Goal: Answer question/provide support

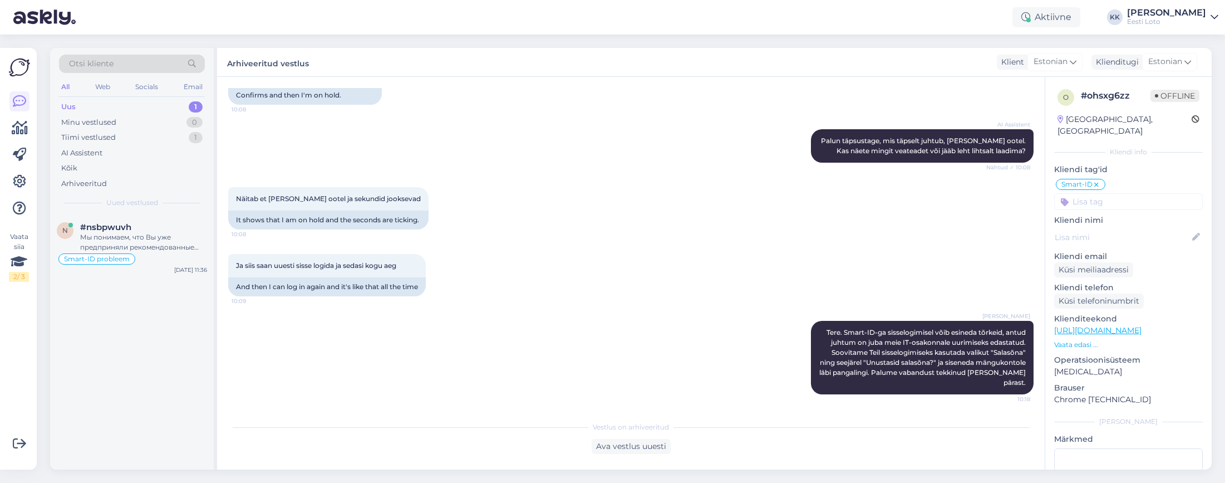
scroll to position [271, 0]
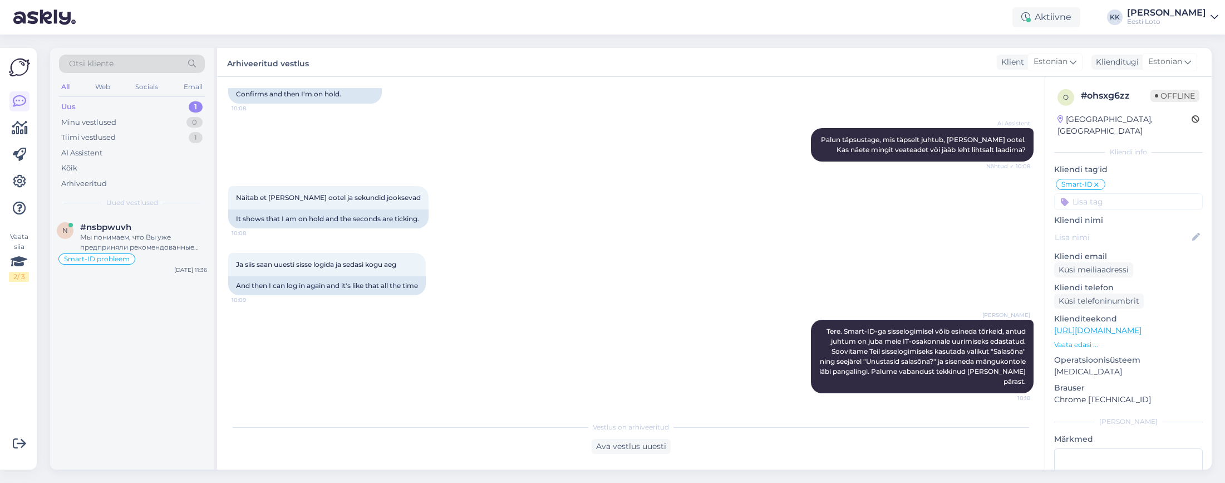
click at [105, 104] on div "Uus 1" at bounding box center [132, 107] width 146 height 16
click at [145, 244] on div "Мы понимаем, что Вы уже предприняли рекомендованные шаги, и проблема сохраняетс…" at bounding box center [143, 242] width 127 height 20
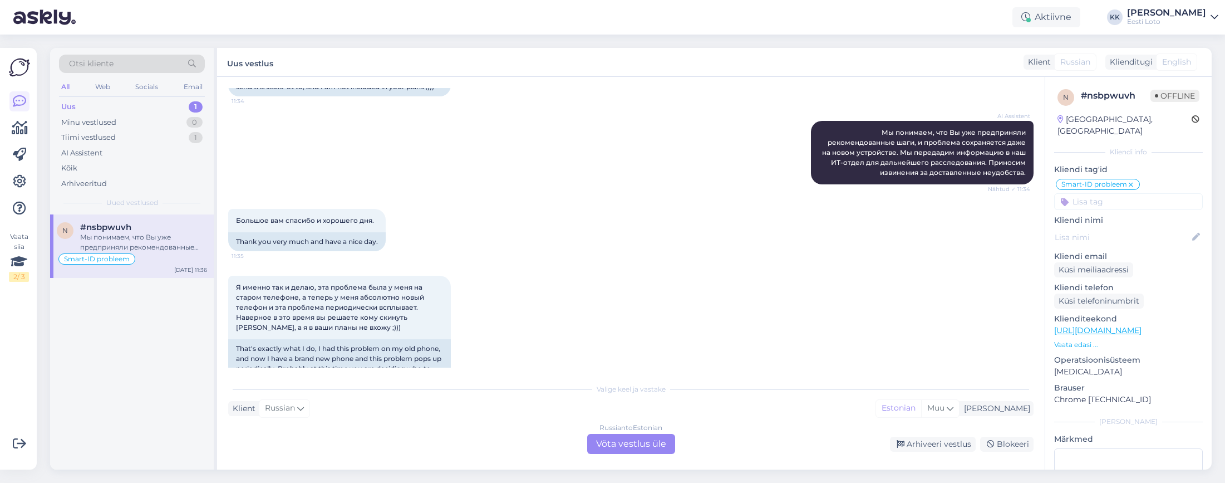
scroll to position [723, 0]
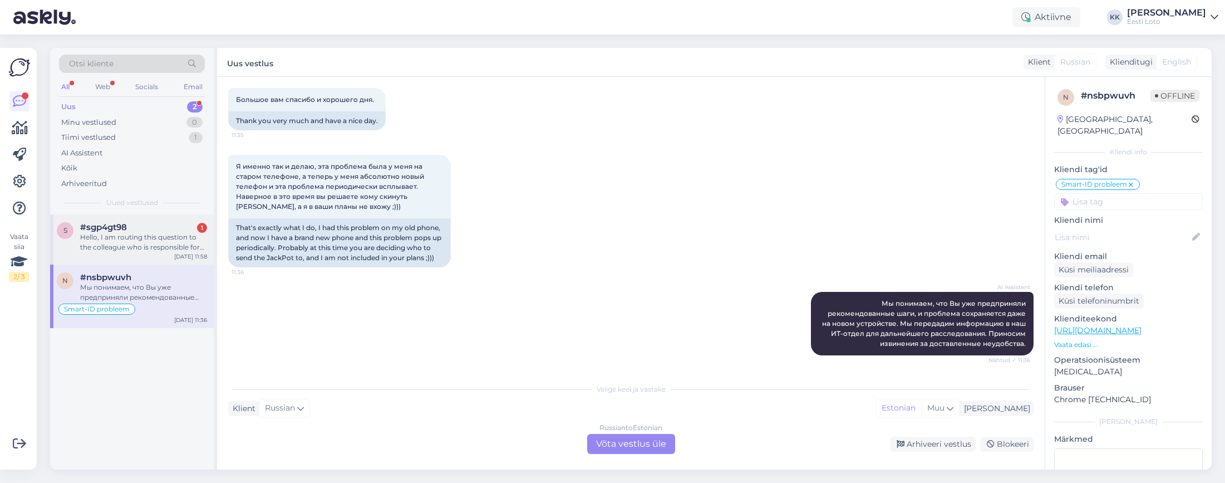
click at [126, 241] on div "Hello, I am routing this question to the colleague who is responsible for this …" at bounding box center [143, 242] width 127 height 20
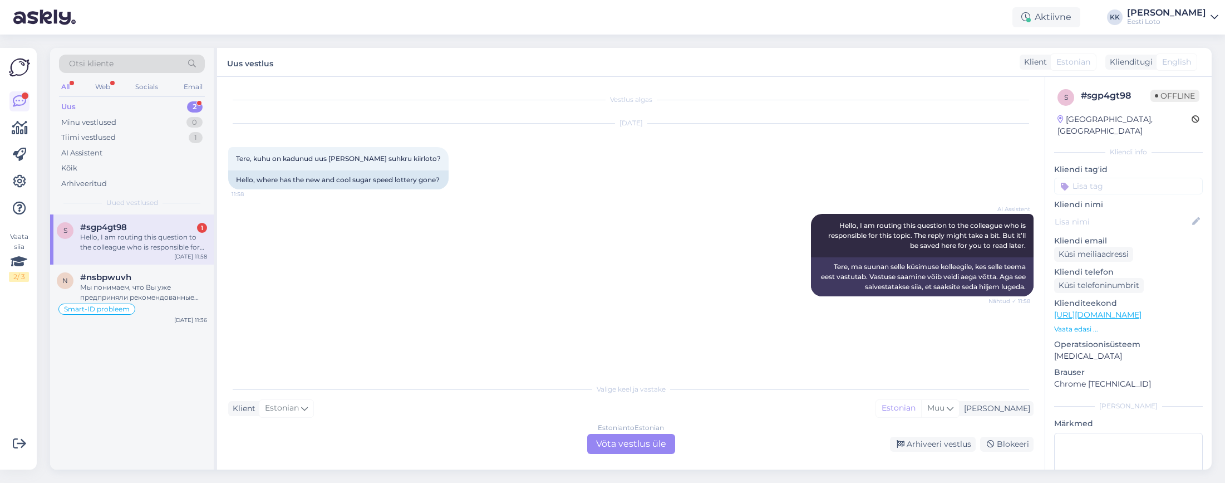
scroll to position [0, 0]
click at [102, 182] on div "Arhiveeritud" at bounding box center [84, 183] width 46 height 11
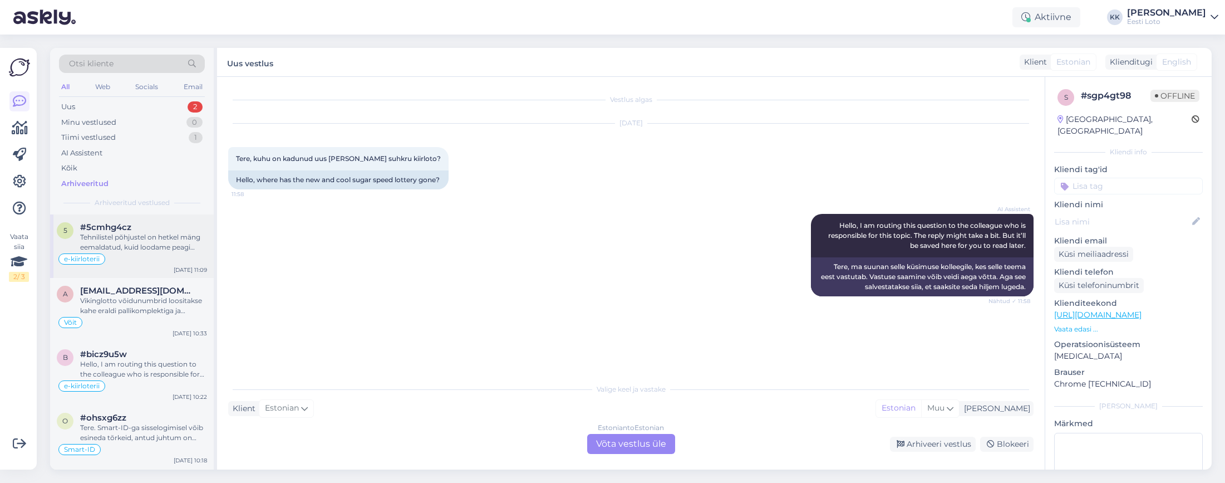
click at [145, 247] on div "Tehnilistel põhjustel on hetkel mäng eemaldatud, kuid loodame peagi mängu tagas…" at bounding box center [143, 242] width 127 height 20
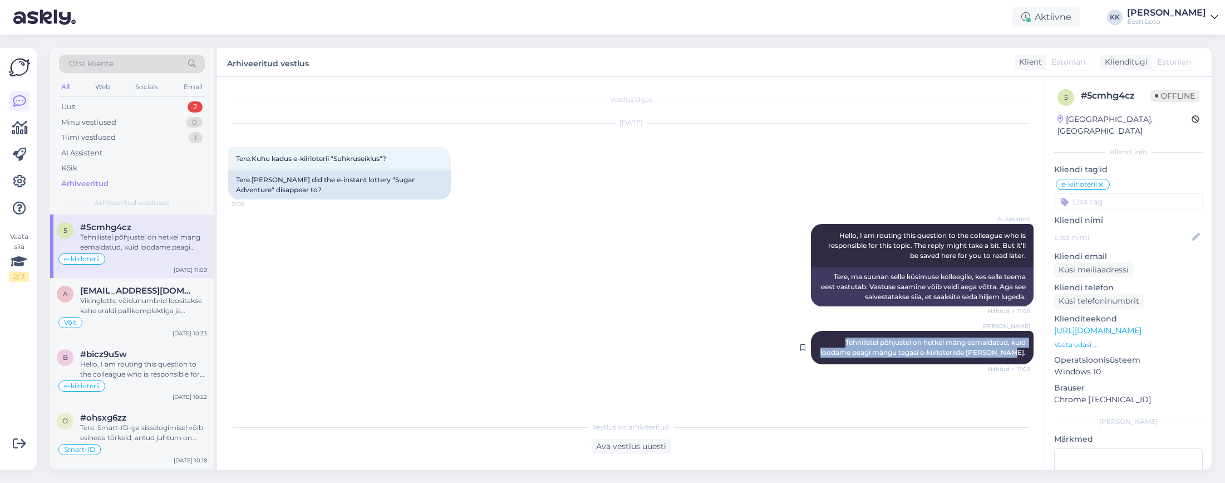
drag, startPoint x: 845, startPoint y: 342, endPoint x: 1024, endPoint y: 352, distance: 179.6
click at [1024, 352] on span "Tehnilistel põhjustel on hetkel mäng eemaldatud, kuid loodame peagi mängu tagas…" at bounding box center [924, 347] width 207 height 18
copy span "Tehnilistel põhjustel on hetkel mäng eemaldatud, kuid loodame peagi mängu tagas…"
click at [99, 104] on div "Uus 2" at bounding box center [132, 107] width 146 height 16
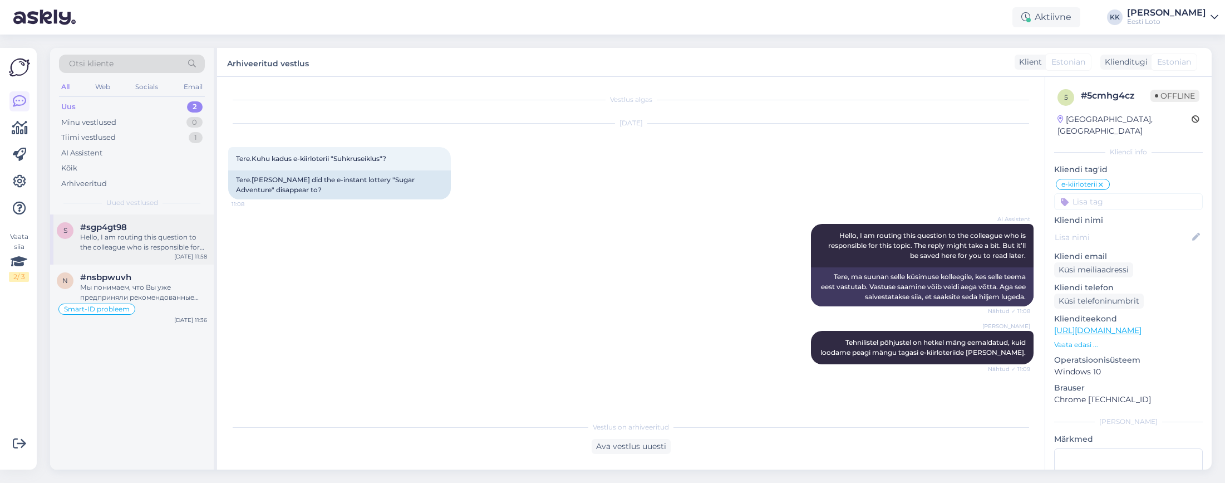
click at [129, 247] on div "Hello, I am routing this question to the colleague who is responsible for this …" at bounding box center [143, 242] width 127 height 20
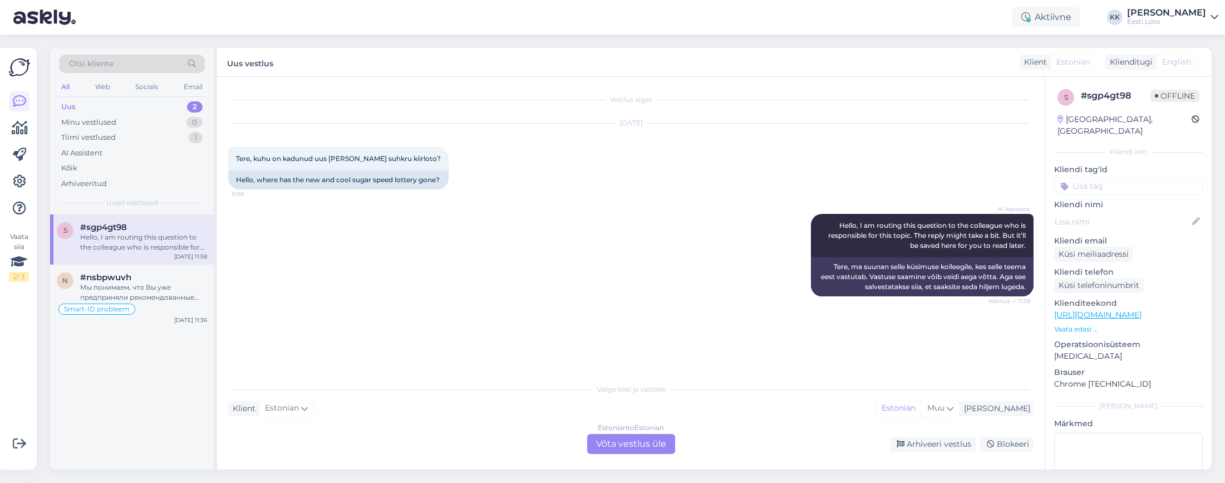
click at [636, 442] on div "Estonian to Estonian Võta vestlus üle" at bounding box center [631, 444] width 88 height 20
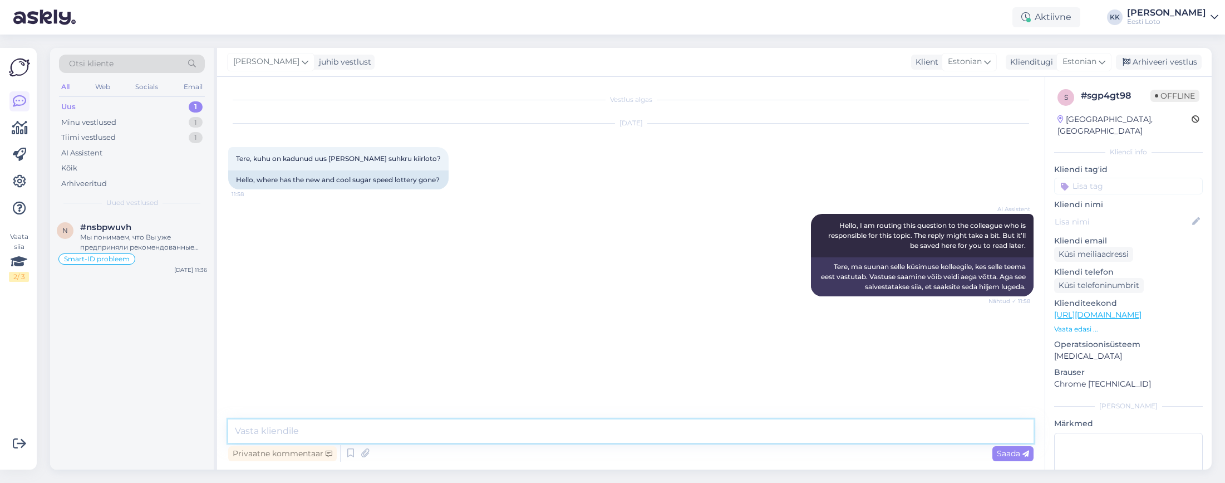
click at [566, 428] on textarea at bounding box center [631, 430] width 806 height 23
paste textarea "Tehnilistel põhjustel on hetkel mäng eemaldatud, kuid loodame peagi mängu tagas…"
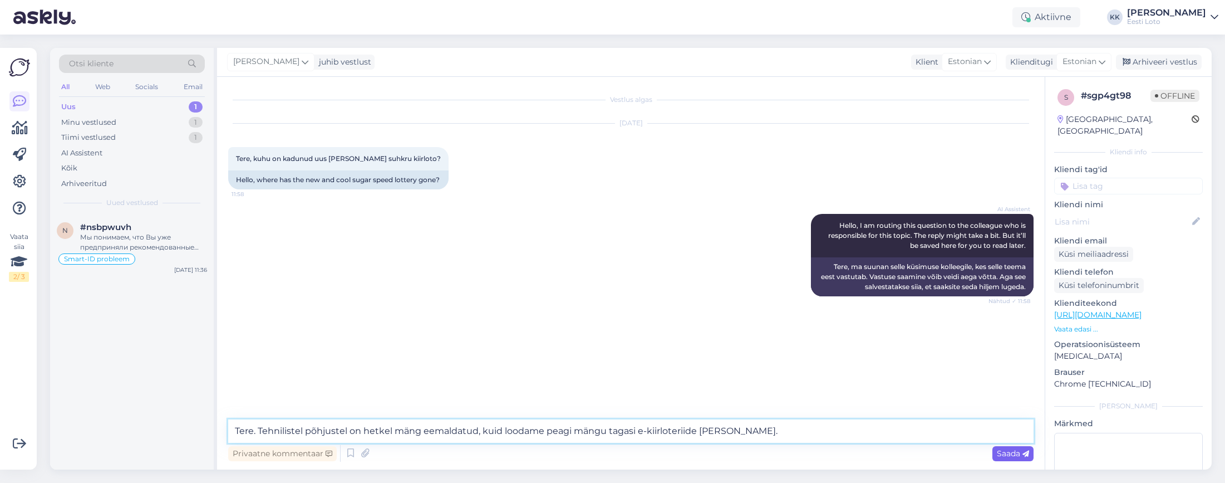
type textarea "Tere. Tehnilistel põhjustel on hetkel mäng eemaldatud, kuid loodame peagi mängu…"
click at [1005, 454] on span "Saada" at bounding box center [1013, 453] width 32 height 10
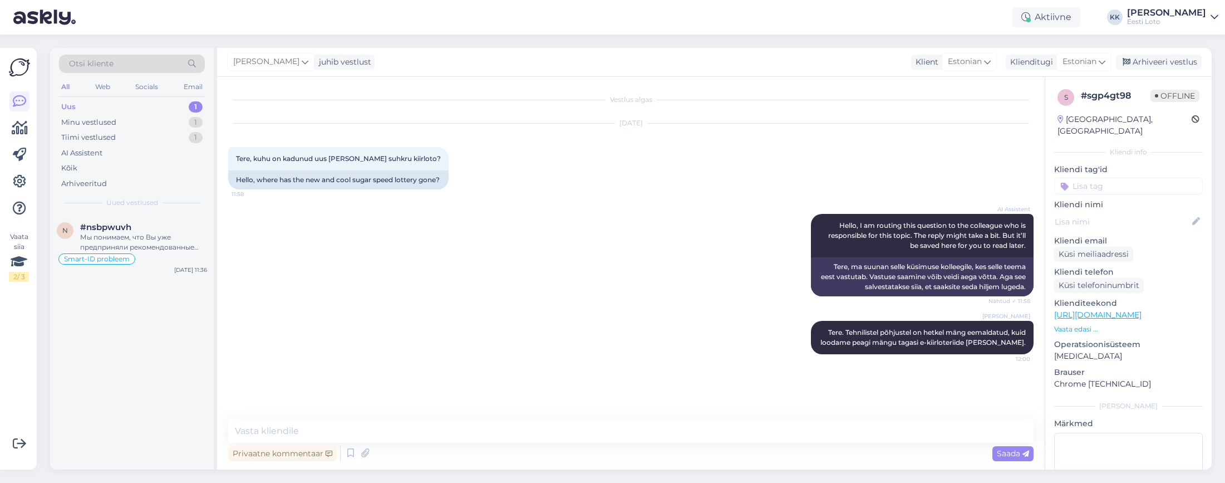
click at [1135, 179] on input at bounding box center [1128, 186] width 149 height 17
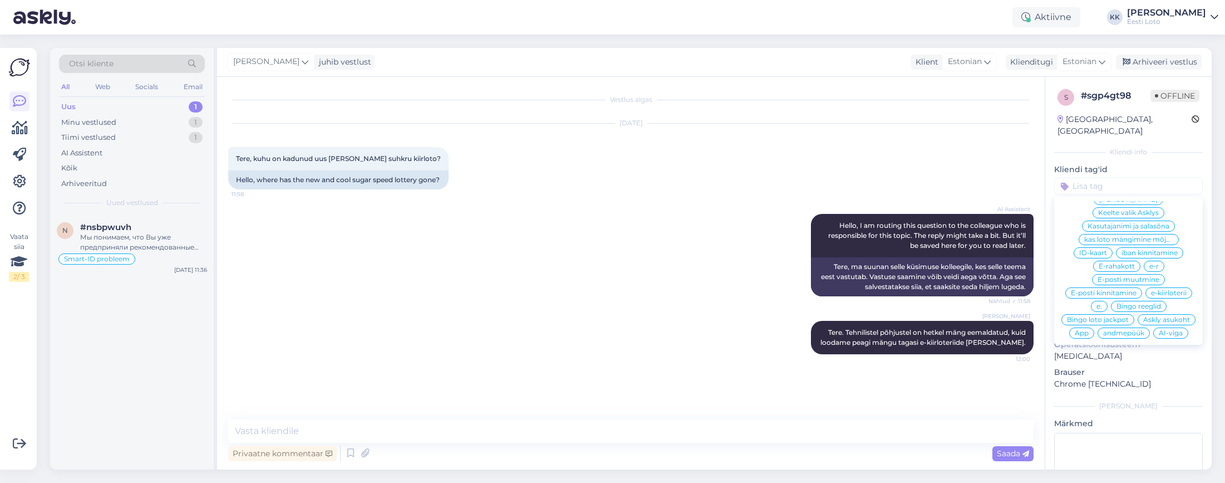
scroll to position [303, 0]
click at [1175, 284] on span "e-kiirloterii" at bounding box center [1169, 287] width 36 height 7
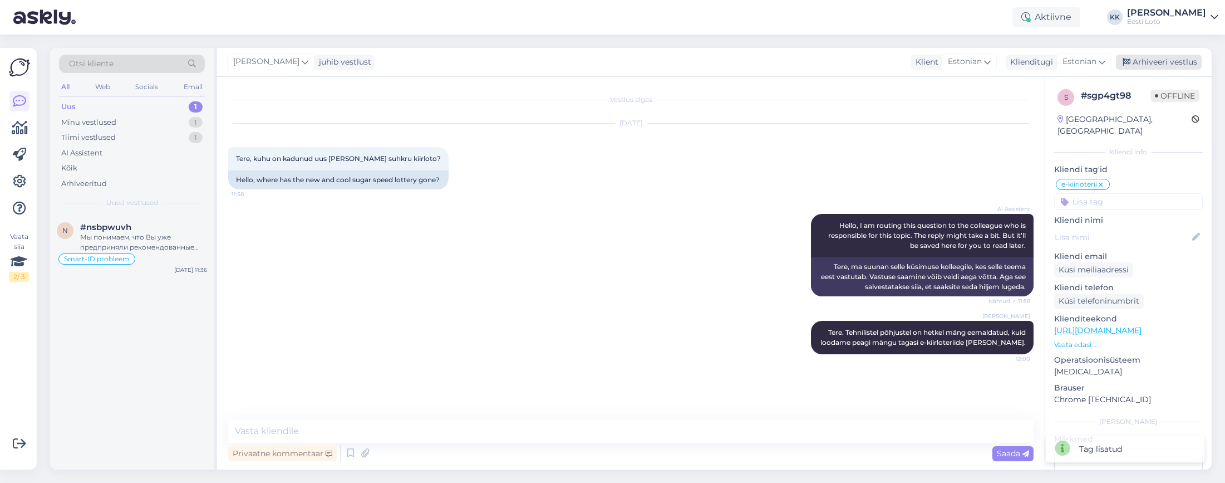
click at [1162, 61] on div "Arhiveeri vestlus" at bounding box center [1159, 62] width 86 height 15
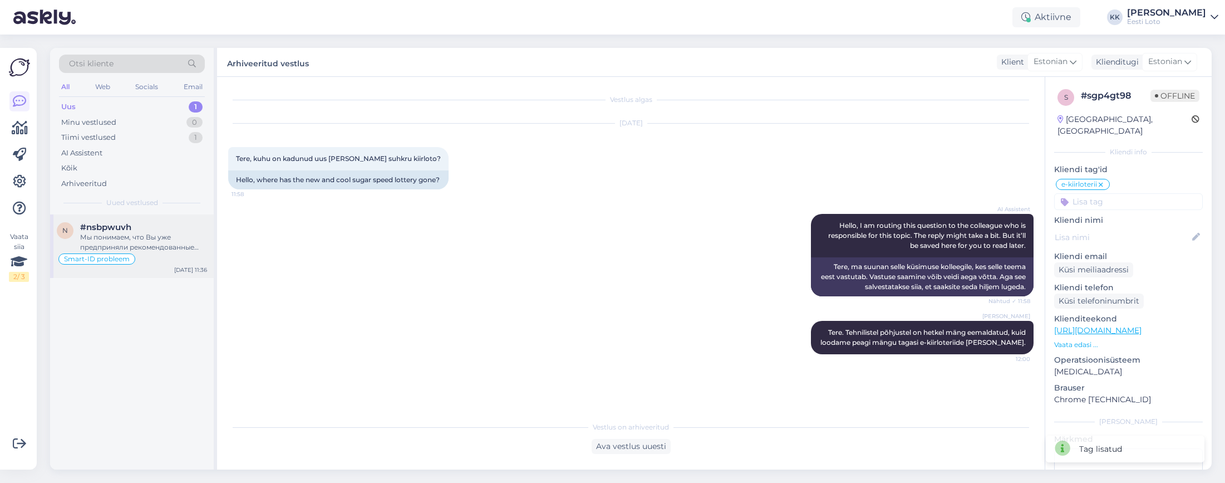
click at [133, 241] on div "Мы понимаем, что Вы уже предприняли рекомендованные шаги, и проблема сохраняетс…" at bounding box center [143, 242] width 127 height 20
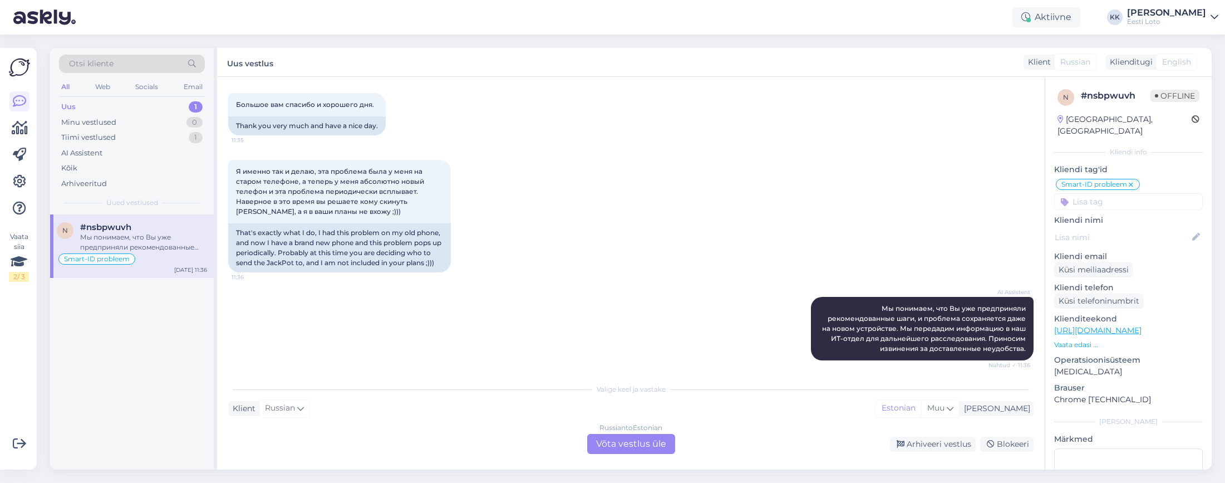
scroll to position [723, 0]
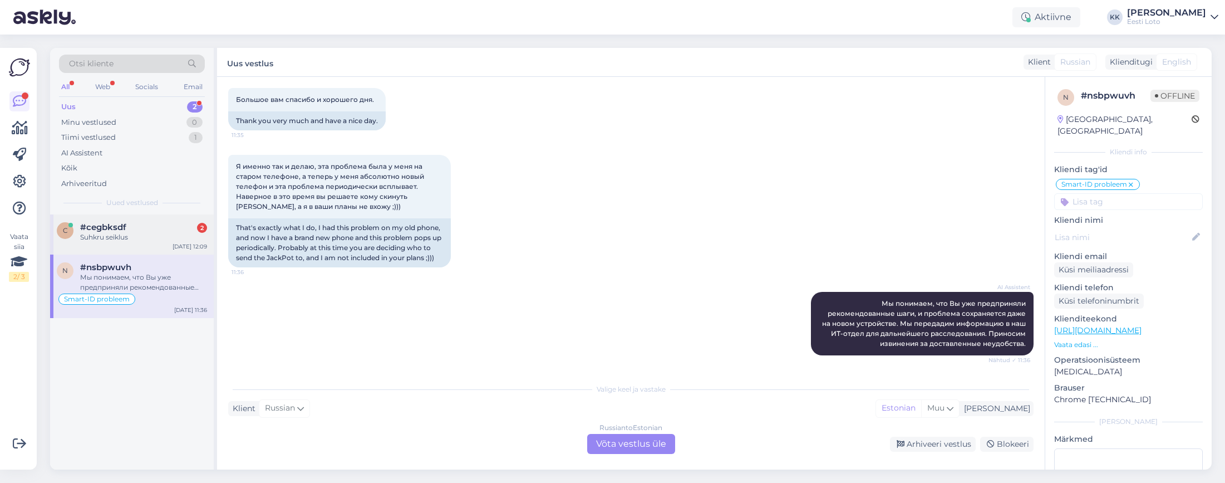
click at [141, 235] on div "Suhkru seiklus" at bounding box center [143, 237] width 127 height 10
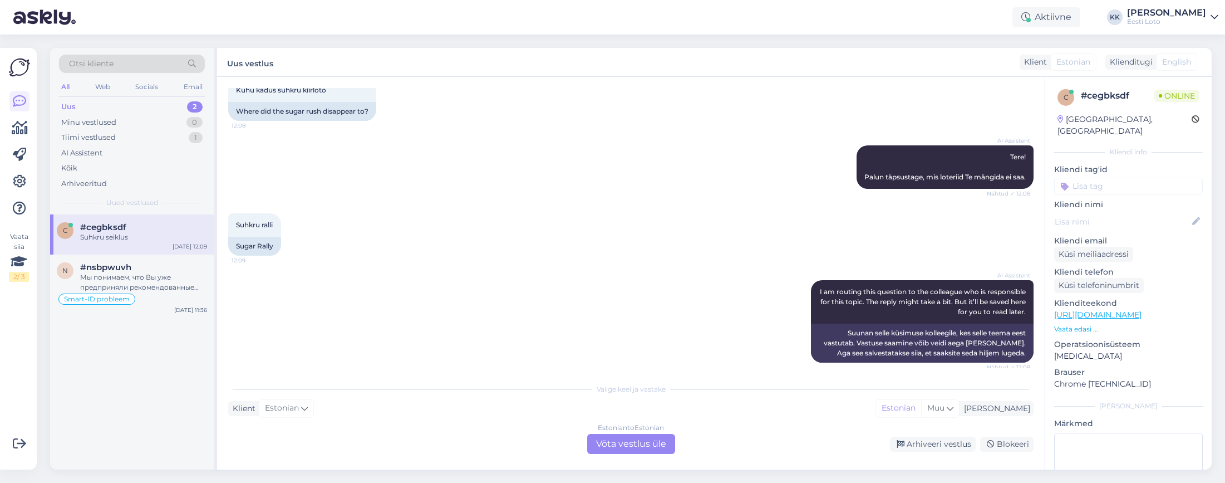
scroll to position [66, 0]
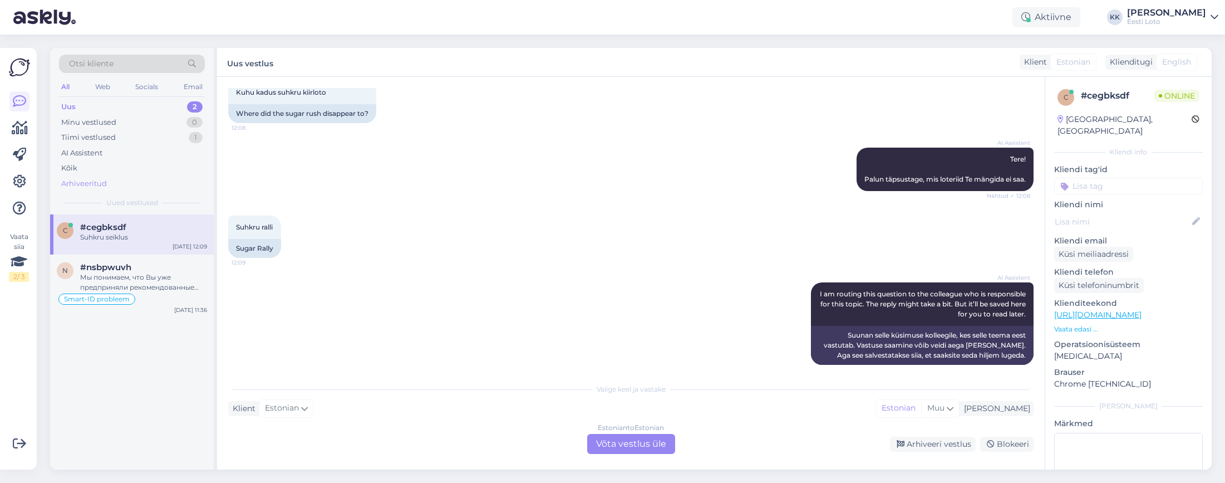
click at [90, 179] on div "Arhiveeritud" at bounding box center [84, 183] width 46 height 11
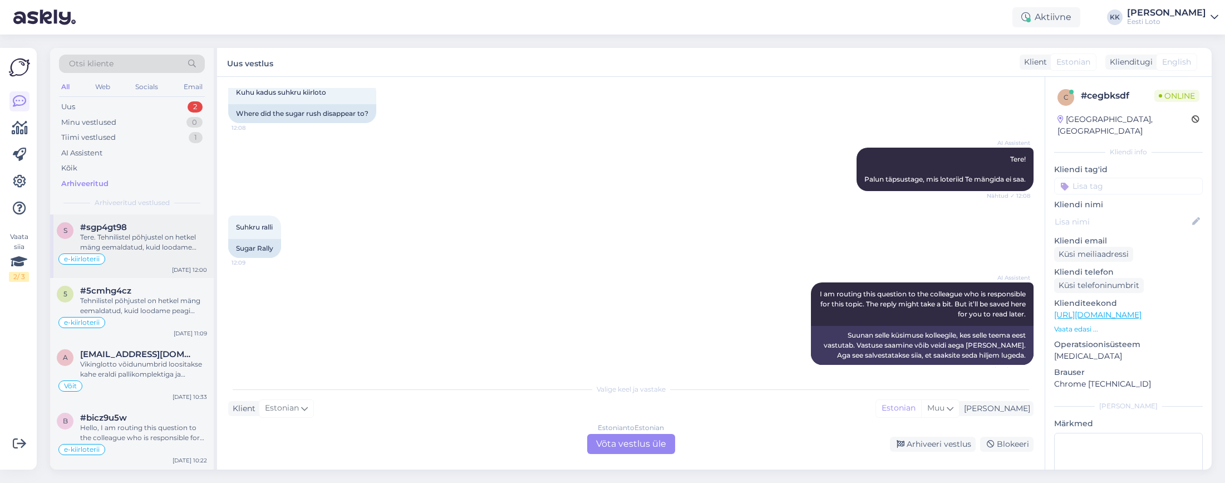
click at [156, 233] on div "Tere. Tehnilistel põhjustel on hetkel mäng eemaldatud, kuid loodame peagi mängu…" at bounding box center [143, 242] width 127 height 20
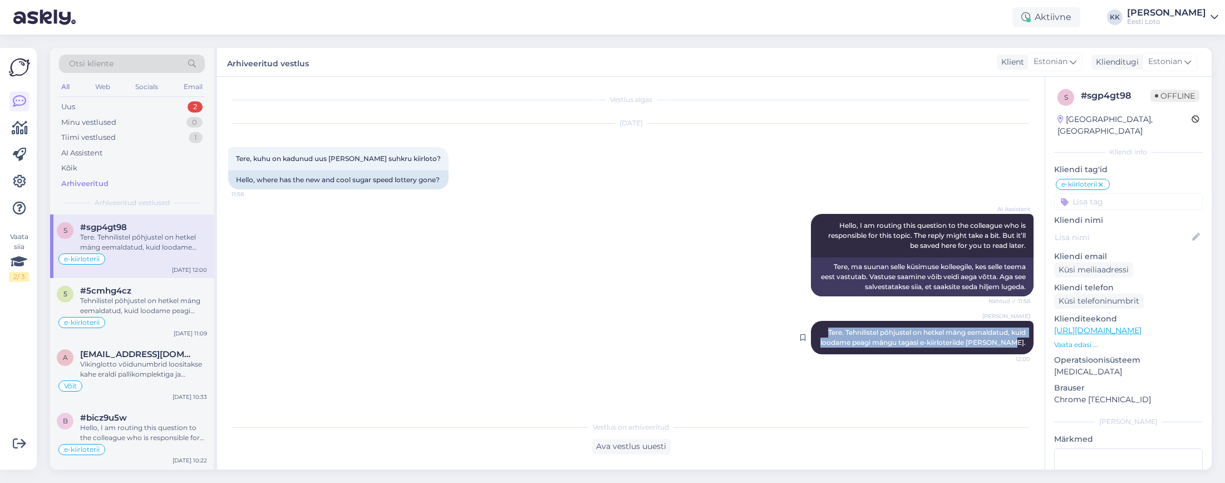
drag, startPoint x: 822, startPoint y: 331, endPoint x: 1026, endPoint y: 340, distance: 204.0
click at [1028, 340] on div "[PERSON_NAME] Tere. Tehnilistel põhjustel on hetkel mäng eemaldatud, kuid looda…" at bounding box center [922, 337] width 223 height 33
copy span "Tere. Tehnilistel põhjustel on hetkel mäng eemaldatud, kuid loodame peagi mängu…"
click at [124, 107] on div "Uus 2" at bounding box center [132, 107] width 146 height 16
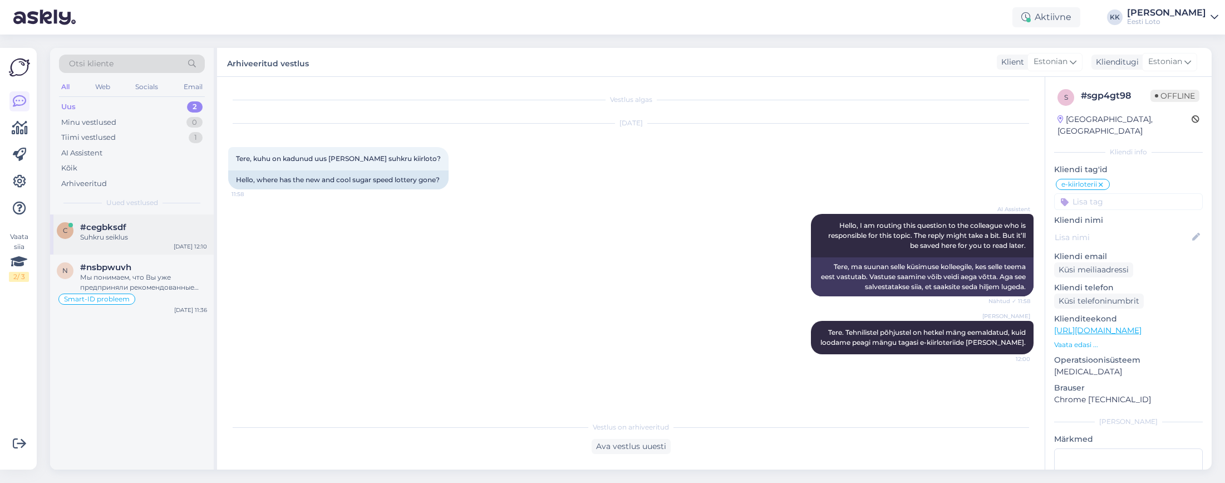
click at [112, 230] on span "#cegbksdf" at bounding box center [103, 227] width 46 height 10
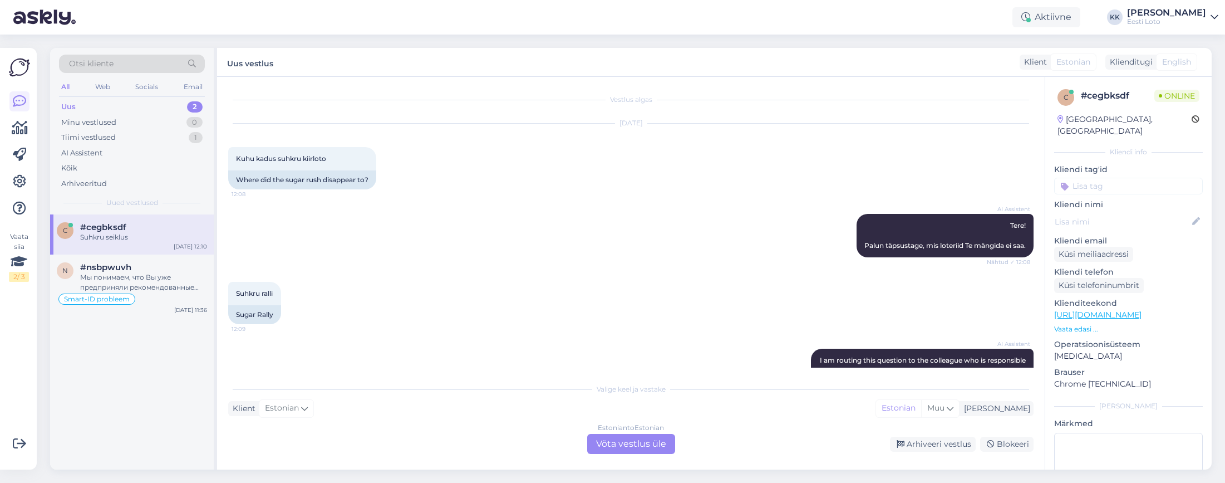
scroll to position [143, 0]
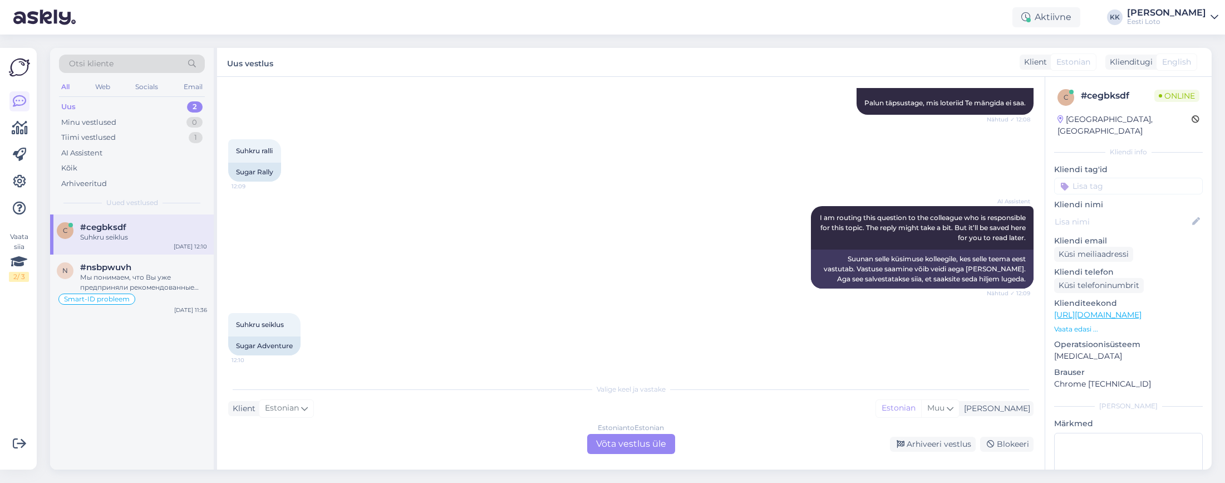
click at [624, 443] on div "Estonian to Estonian Võta vestlus üle" at bounding box center [631, 444] width 88 height 20
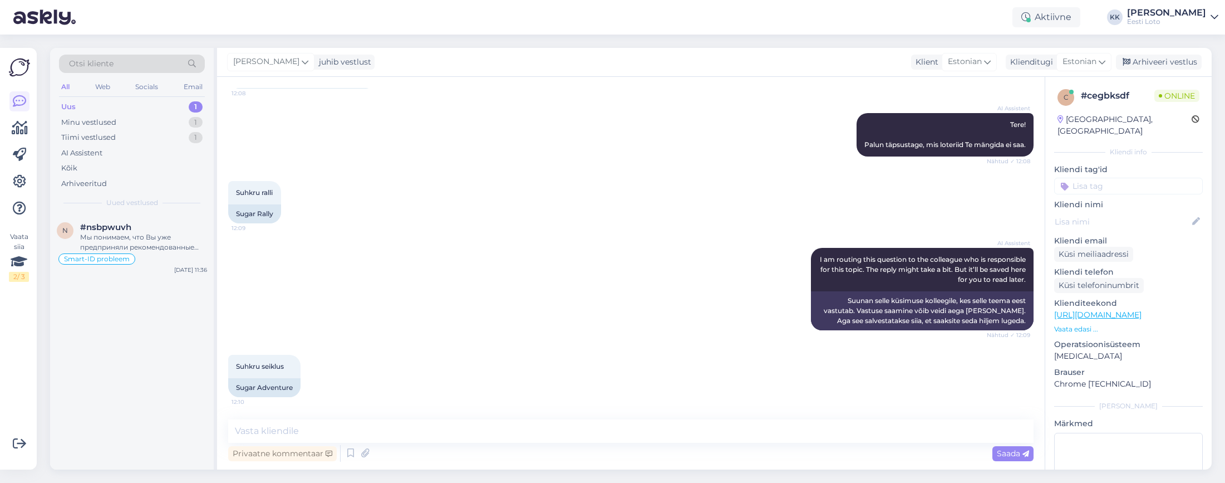
scroll to position [101, 0]
click at [489, 430] on textarea at bounding box center [631, 430] width 806 height 23
paste textarea "Tere. Tehnilistel põhjustel on hetkel mäng eemaldatud, kuid loodame peagi mängu…"
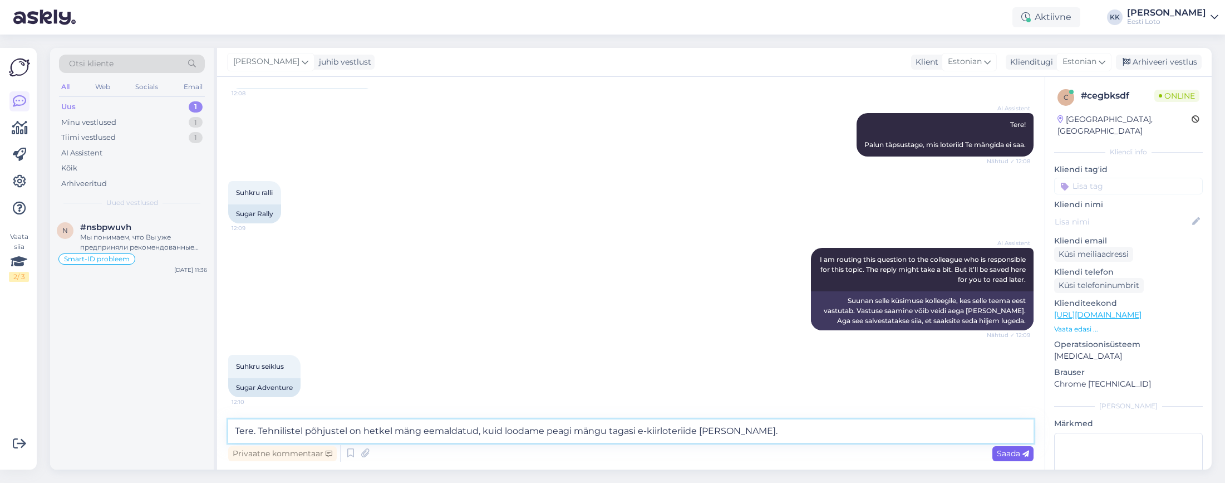
type textarea "Tere. Tehnilistel põhjustel on hetkel mäng eemaldatud, kuid loodame peagi mängu…"
click at [1013, 447] on div "Saada" at bounding box center [1013, 453] width 41 height 15
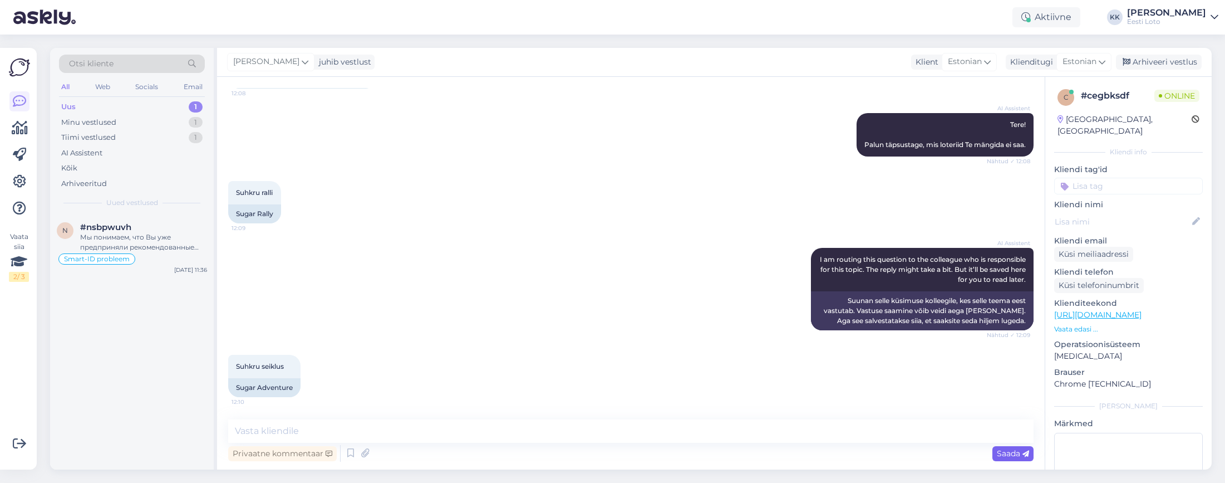
scroll to position [159, 0]
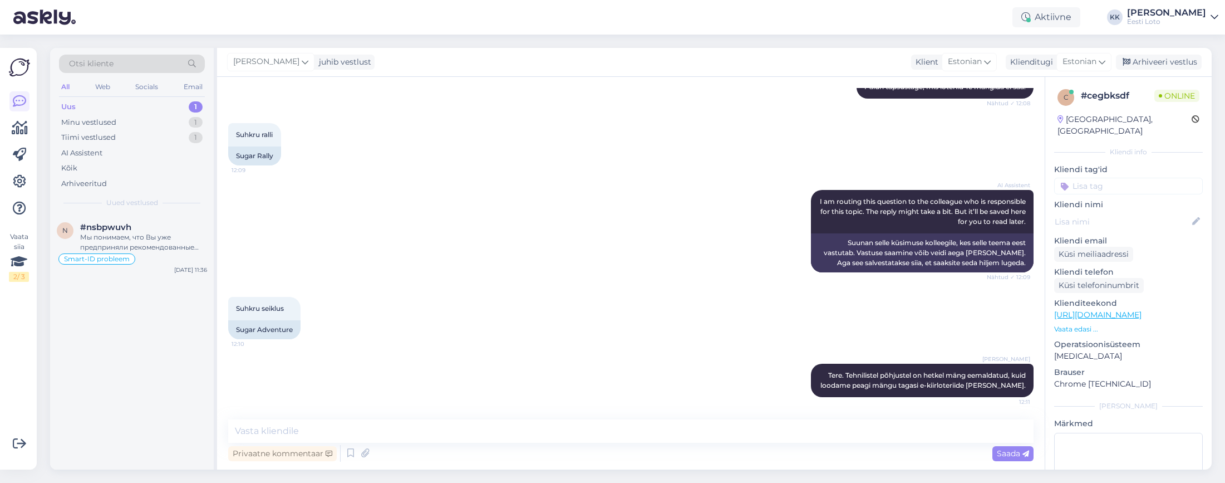
click at [1144, 178] on input at bounding box center [1128, 186] width 149 height 17
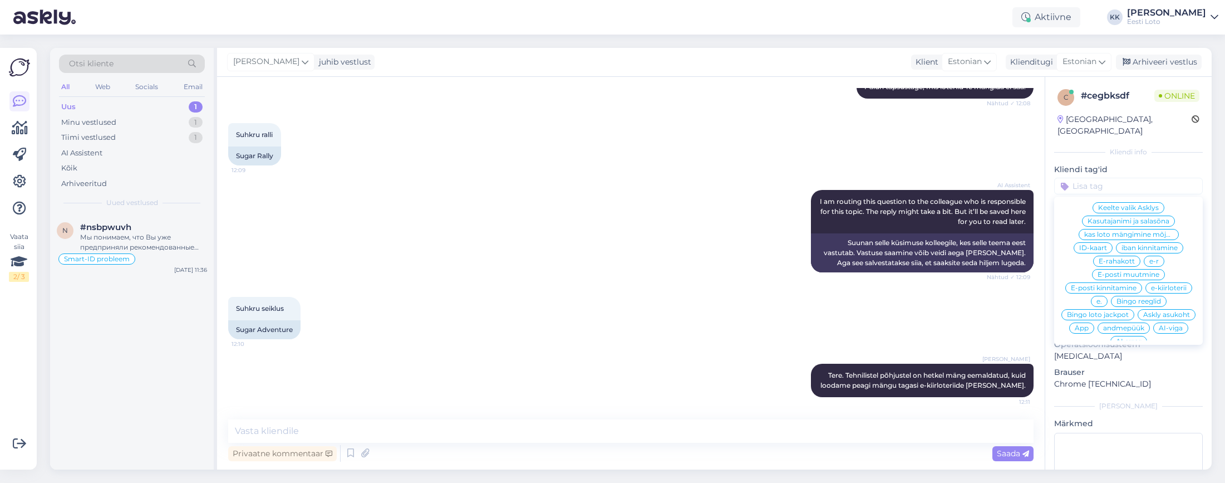
scroll to position [320, 0]
click at [1161, 268] on span "e-kiirloterii" at bounding box center [1169, 271] width 36 height 7
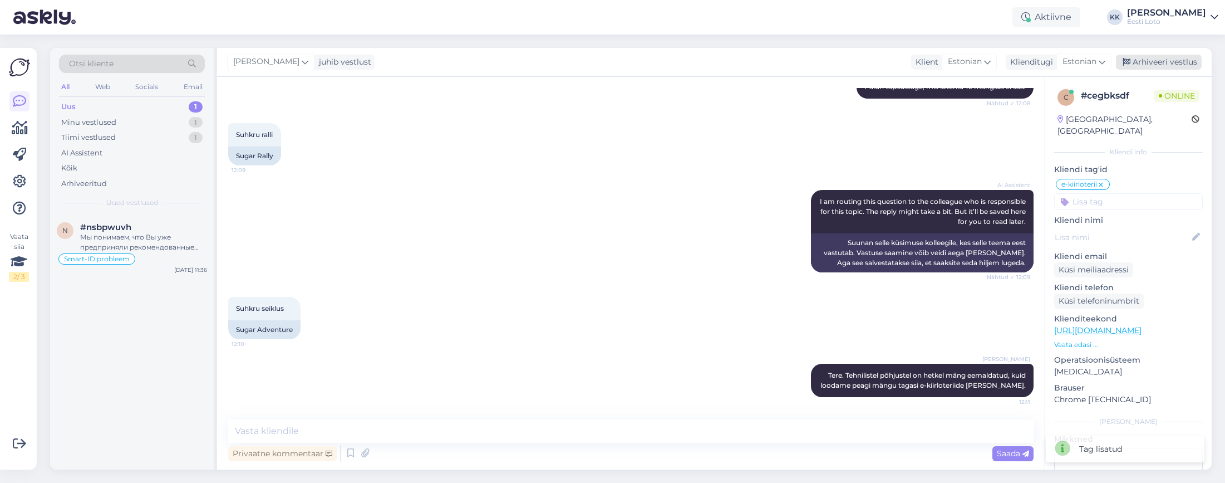
click at [1168, 59] on div "Arhiveeri vestlus" at bounding box center [1159, 62] width 86 height 15
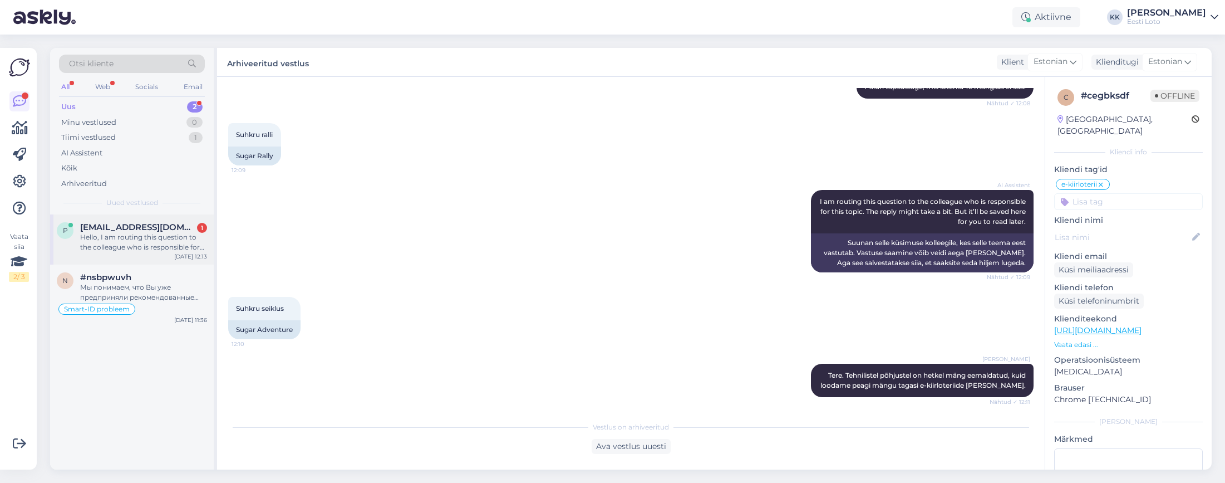
click at [135, 237] on div "Hello, I am routing this question to the colleague who is responsible for this …" at bounding box center [143, 242] width 127 height 20
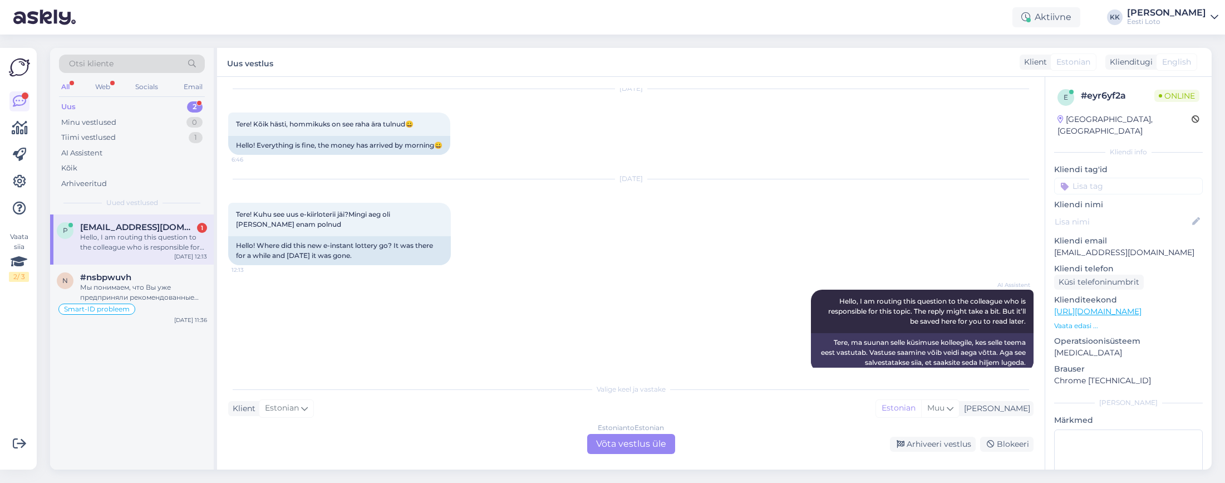
scroll to position [330, 0]
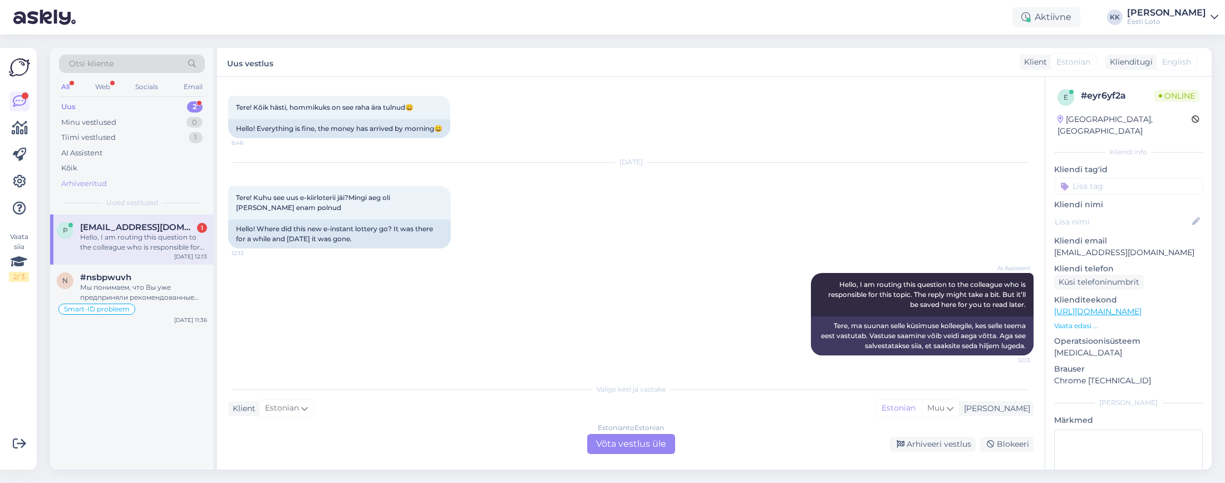
click at [100, 183] on div "Arhiveeritud" at bounding box center [84, 183] width 46 height 11
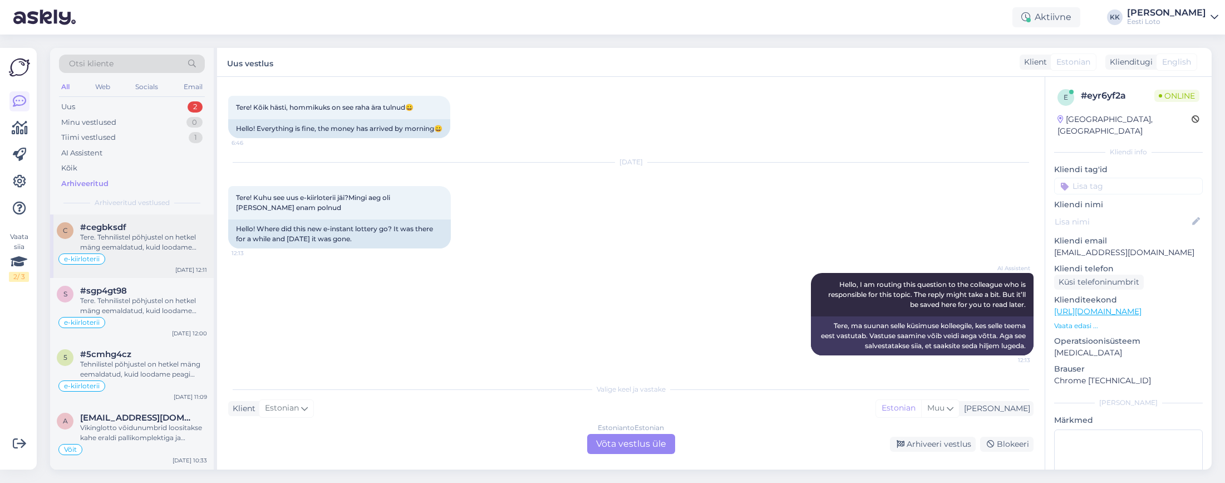
click at [157, 247] on div "Tere. Tehnilistel põhjustel on hetkel mäng eemaldatud, kuid loodame peagi mängu…" at bounding box center [143, 242] width 127 height 20
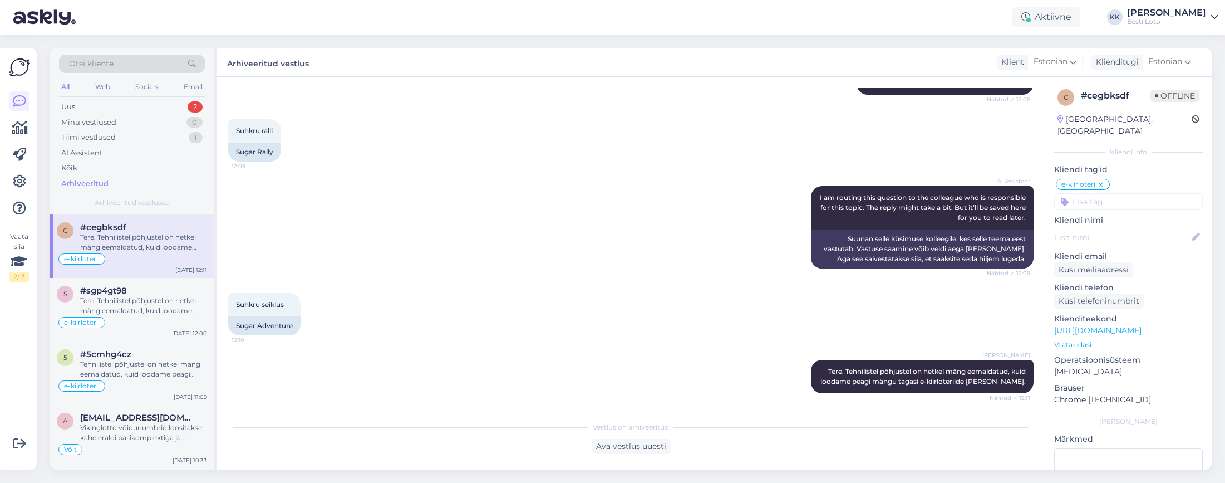
scroll to position [163, 0]
drag, startPoint x: 820, startPoint y: 369, endPoint x: 1028, endPoint y: 385, distance: 208.8
click at [1028, 385] on div "[PERSON_NAME] Tere. Tehnilistel põhjustel on hetkel mäng eemaldatud, kuid looda…" at bounding box center [922, 376] width 223 height 33
copy span "Tere. Tehnilistel põhjustel on hetkel mäng eemaldatud, kuid loodame peagi mängu…"
click at [108, 105] on div "Uus 2" at bounding box center [132, 107] width 146 height 16
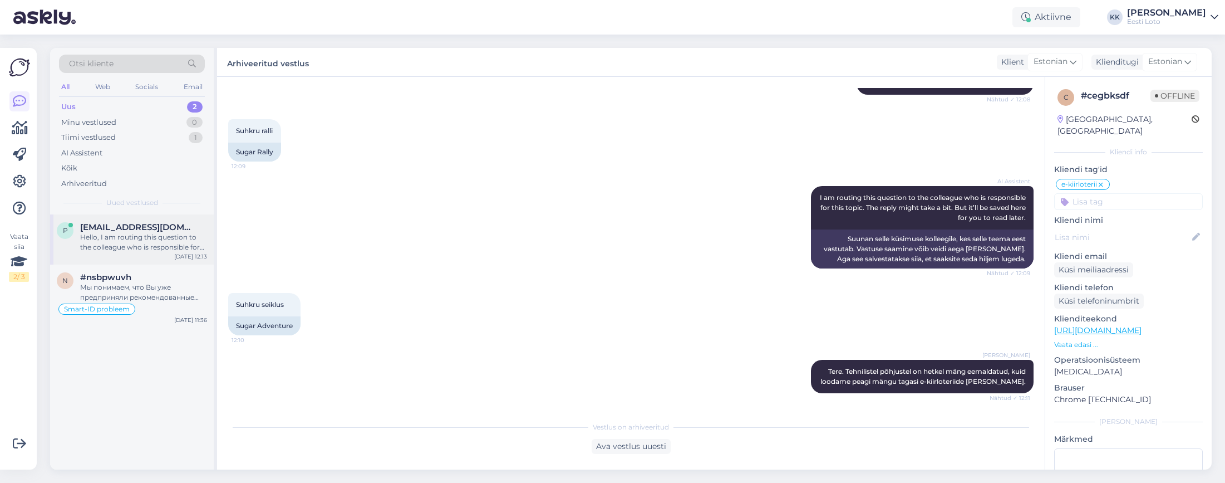
click at [118, 237] on div "Hello, I am routing this question to the colleague who is responsible for this …" at bounding box center [143, 242] width 127 height 20
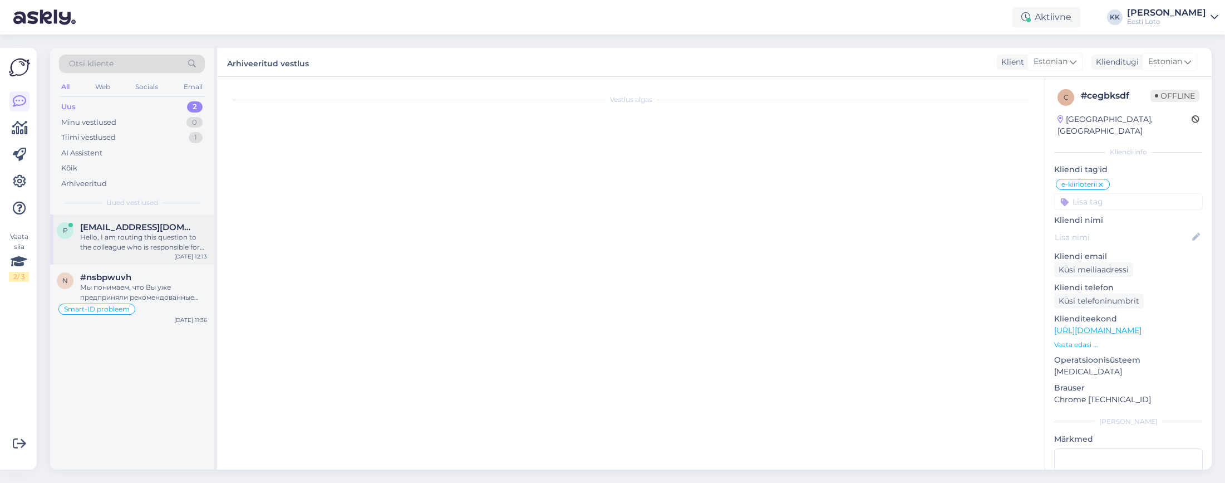
scroll to position [330, 0]
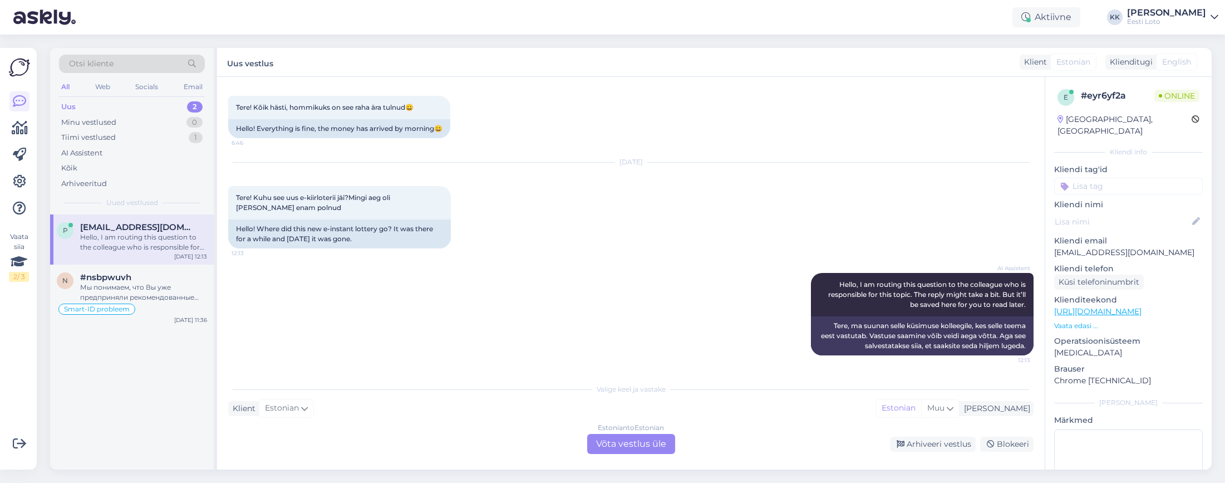
click at [630, 438] on div "Estonian to Estonian Võta vestlus üle" at bounding box center [631, 444] width 88 height 20
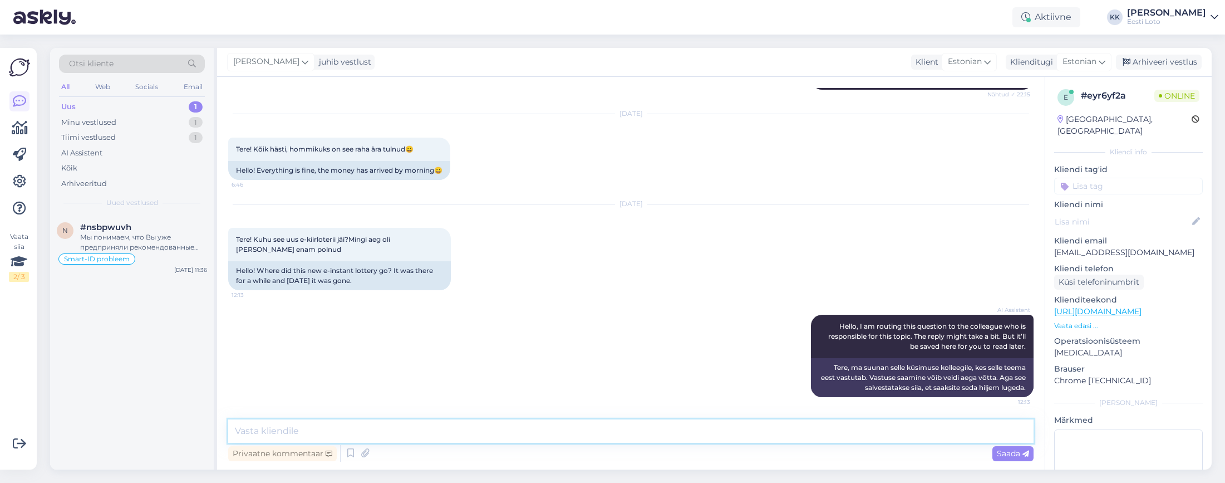
click at [457, 430] on textarea at bounding box center [631, 430] width 806 height 23
paste textarea "Tere. Tehnilistel põhjustel on hetkel mäng eemaldatud, kuid loodame peagi mängu…"
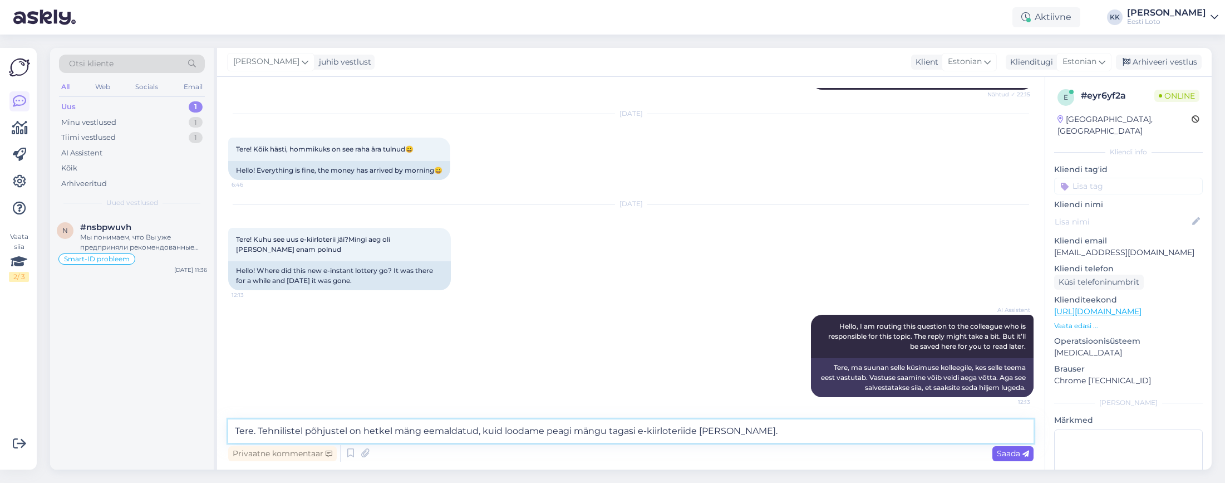
type textarea "Tere. Tehnilistel põhjustel on hetkel mäng eemaldatud, kuid loodame peagi mängu…"
click at [998, 453] on span "Saada" at bounding box center [1013, 453] width 32 height 10
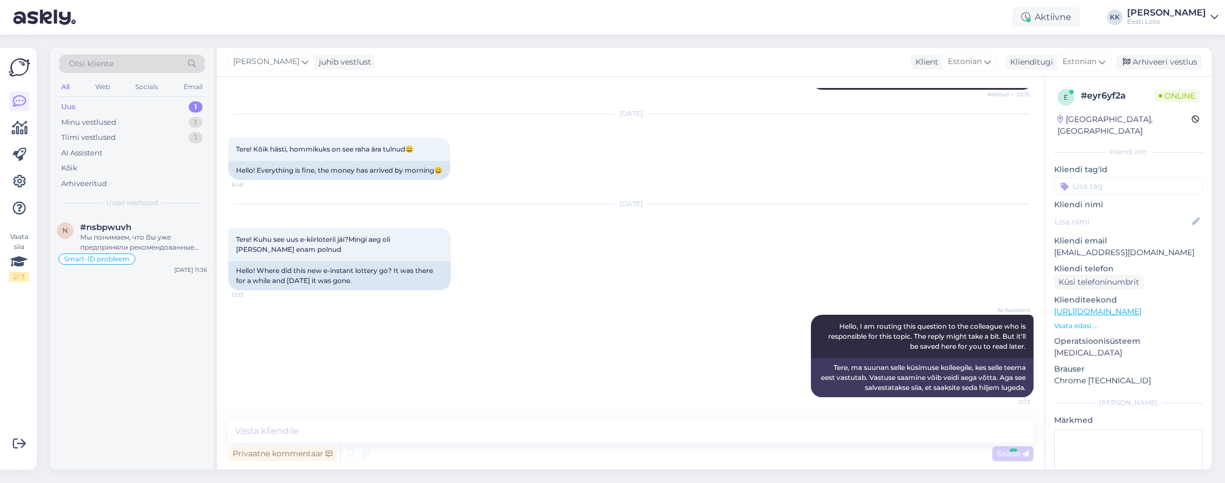
scroll to position [346, 0]
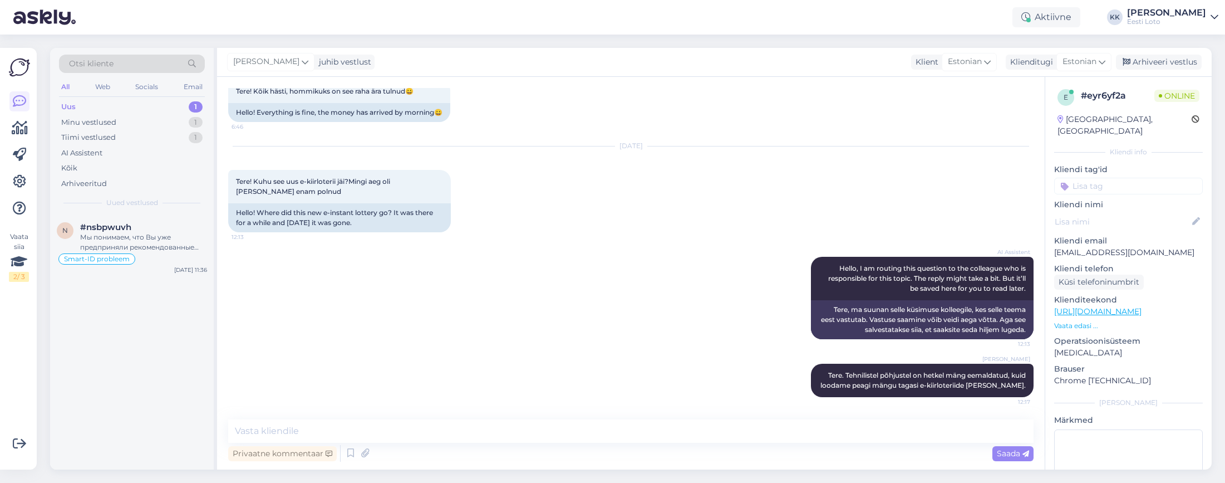
click at [1112, 179] on input at bounding box center [1128, 186] width 149 height 17
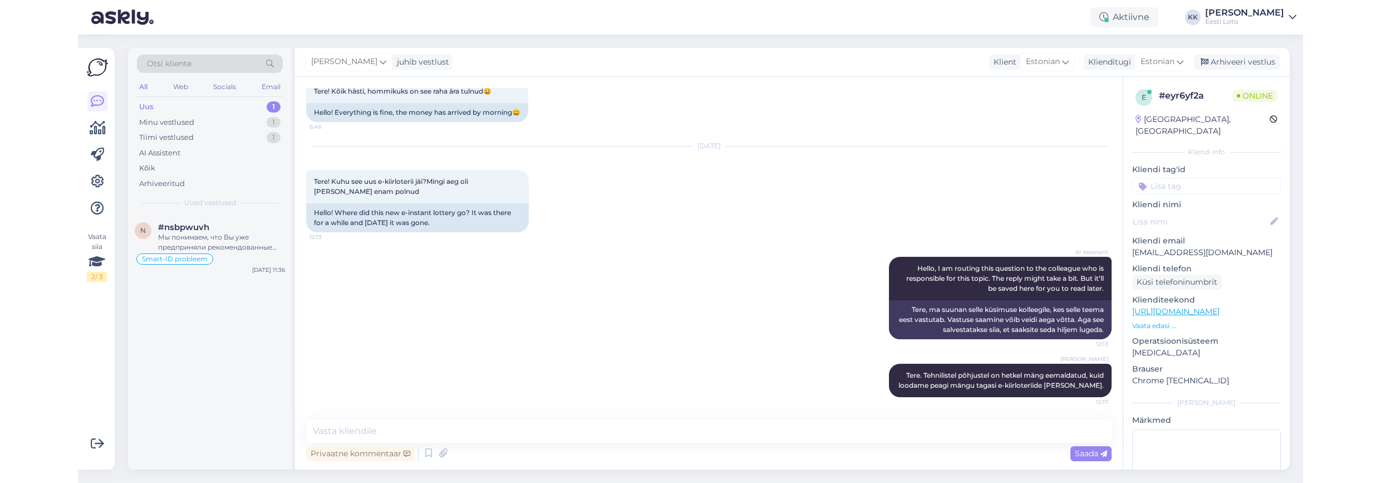
scroll to position [320, 0]
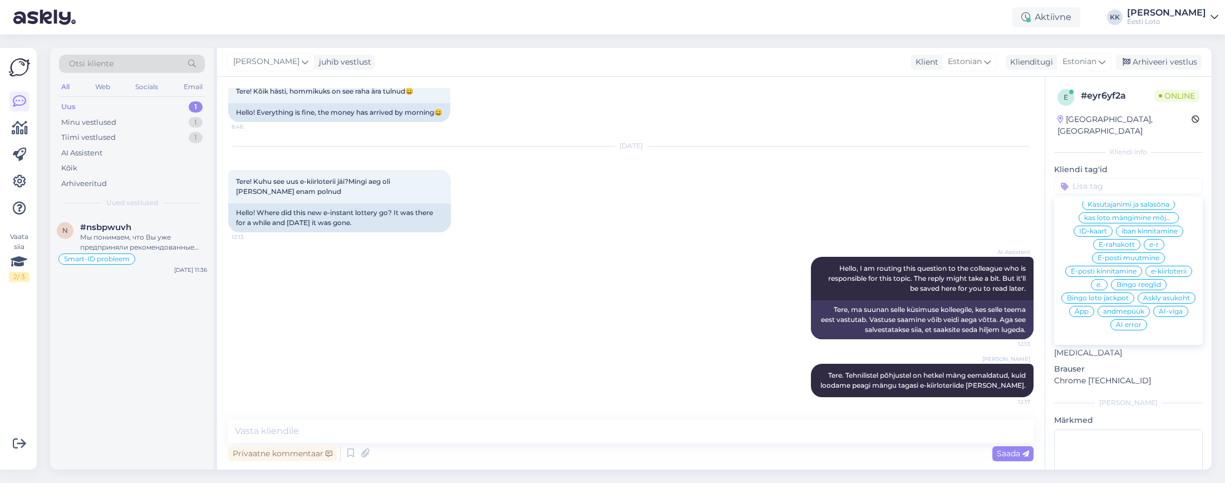
click at [1168, 268] on span "e-kiirloterii" at bounding box center [1169, 271] width 36 height 7
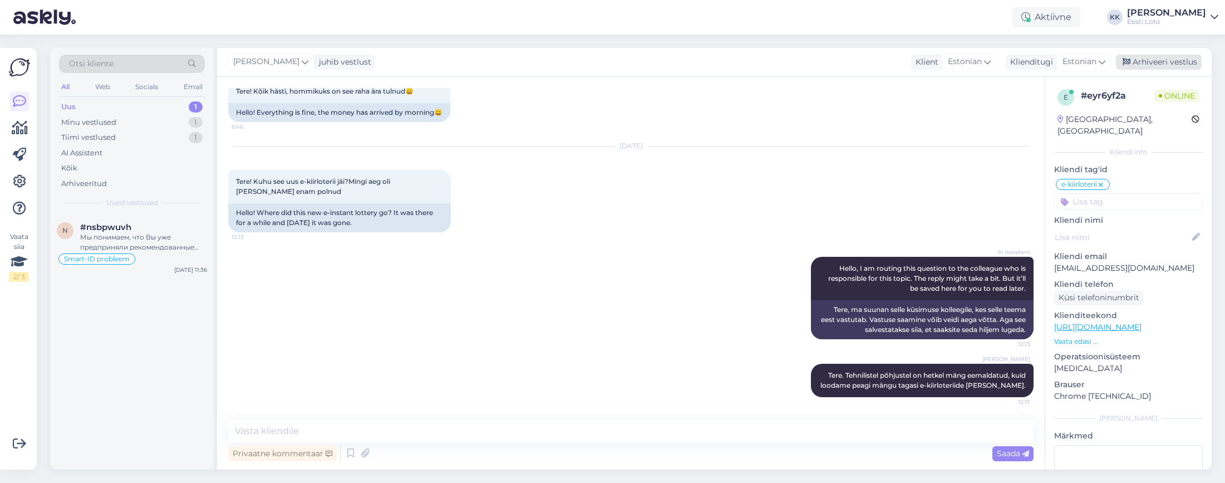
click at [1173, 62] on div "Arhiveeri vestlus" at bounding box center [1159, 62] width 86 height 15
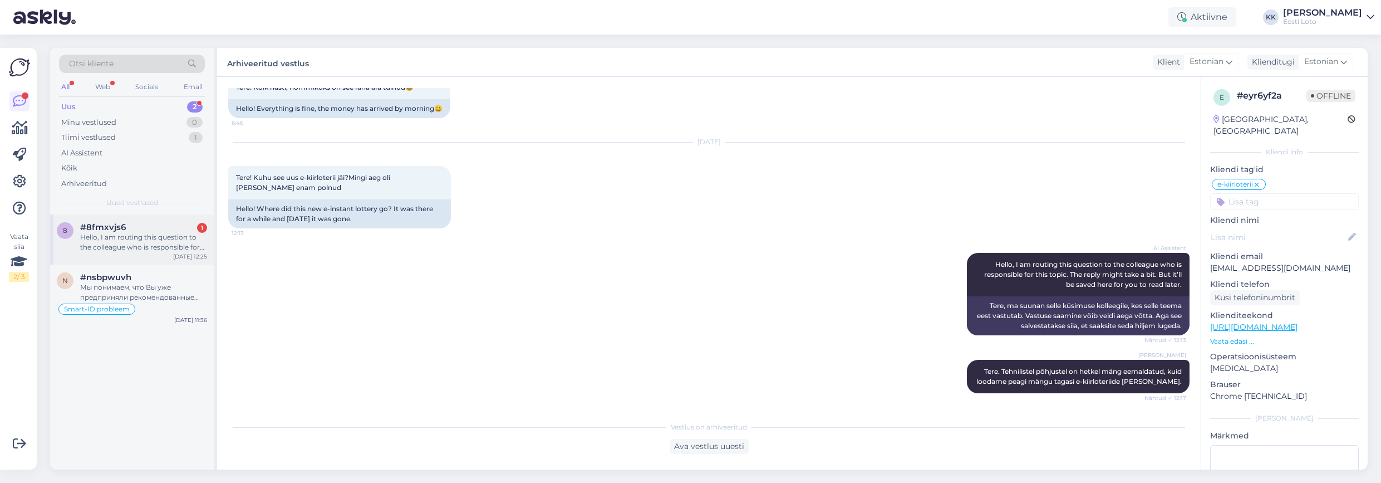
click at [133, 238] on div "Hello, I am routing this question to the colleague who is responsible for this …" at bounding box center [143, 242] width 127 height 20
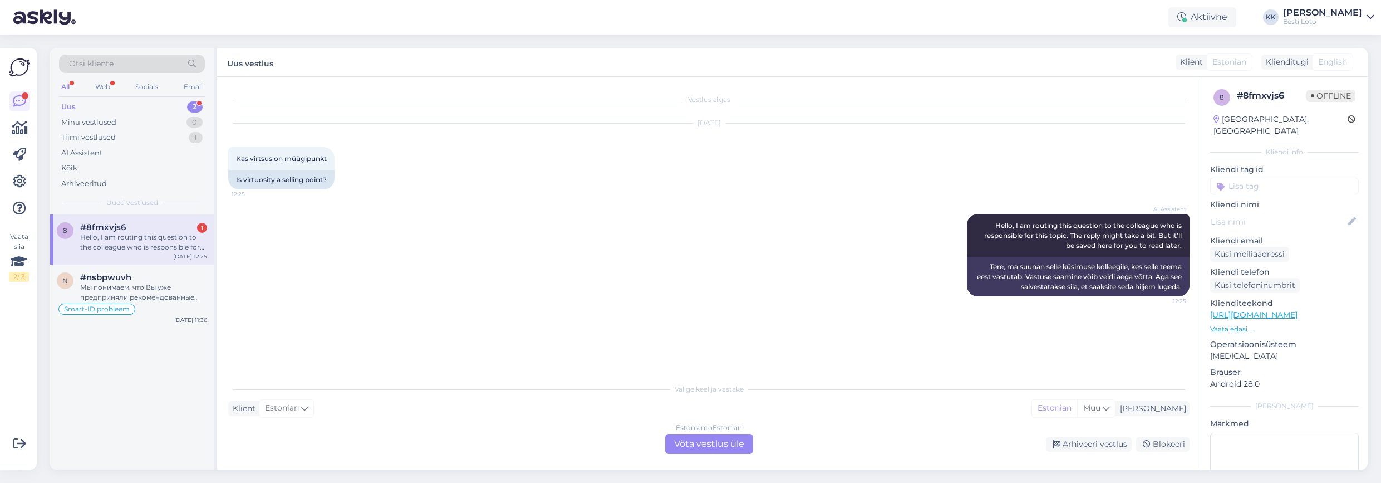
scroll to position [0, 0]
click at [713, 447] on div "Estonian to Estonian Võta vestlus üle" at bounding box center [709, 444] width 88 height 20
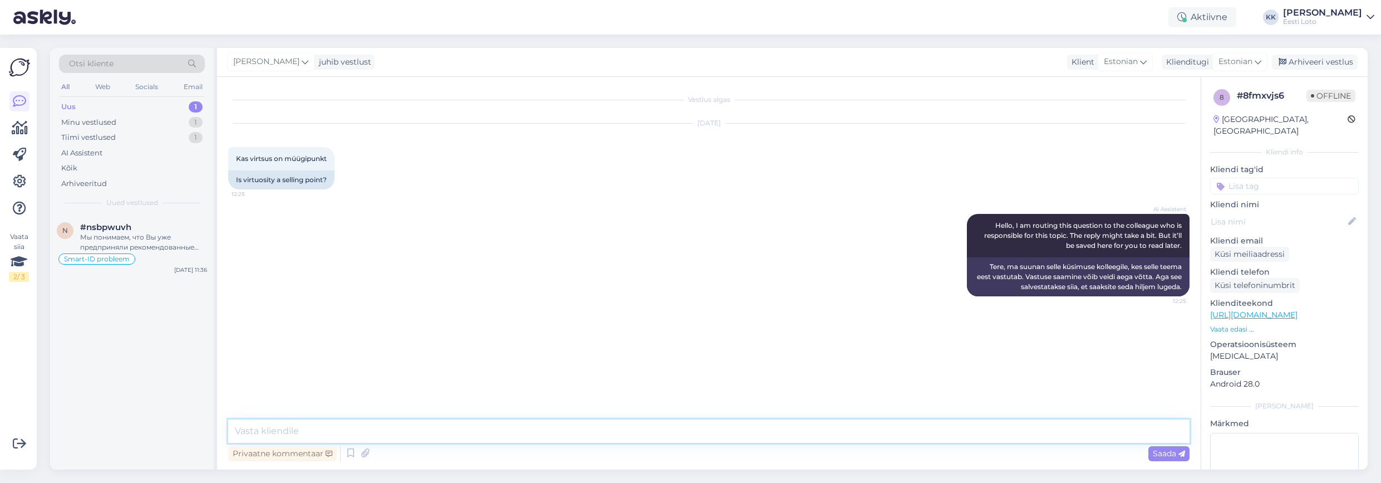
click at [676, 434] on textarea at bounding box center [708, 430] width 961 height 23
click at [331, 430] on textarea "Tere. Virtsu Konsum in müügil" at bounding box center [708, 430] width 961 height 23
click at [428, 433] on textarea "Tere. Virtsu Konsum on müügil" at bounding box center [708, 430] width 961 height 23
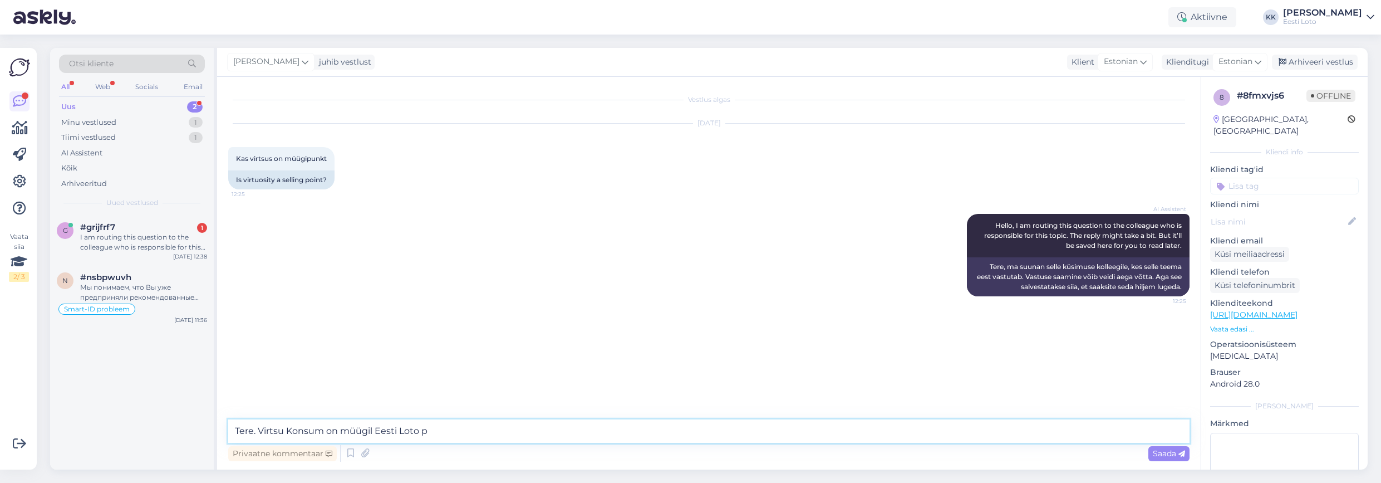
click at [323, 431] on textarea "Tere. Virtsu Konsum on müügil Eesti Loto p" at bounding box center [708, 430] width 961 height 23
drag, startPoint x: 351, startPoint y: 430, endPoint x: 382, endPoint y: 431, distance: 31.2
click at [382, 431] on textarea "Tere. Virtsu Konsumist on müügil Eesti Loto p" at bounding box center [708, 430] width 961 height 23
click at [482, 435] on textarea "Tere. Virtsu Konsumist on võimalik osta Eesti Loto p" at bounding box center [708, 430] width 961 height 23
type textarea "Tere. Virtsu Konsumist on võimalik osta Eesti Loto pileteid."
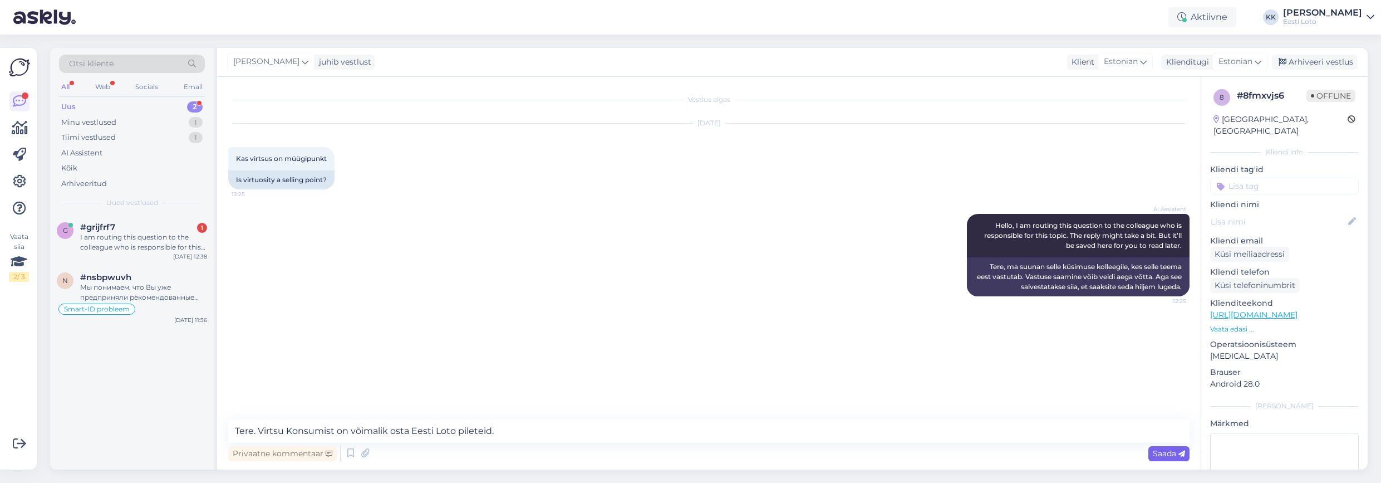
click at [1161, 455] on span "Saada" at bounding box center [1169, 453] width 32 height 10
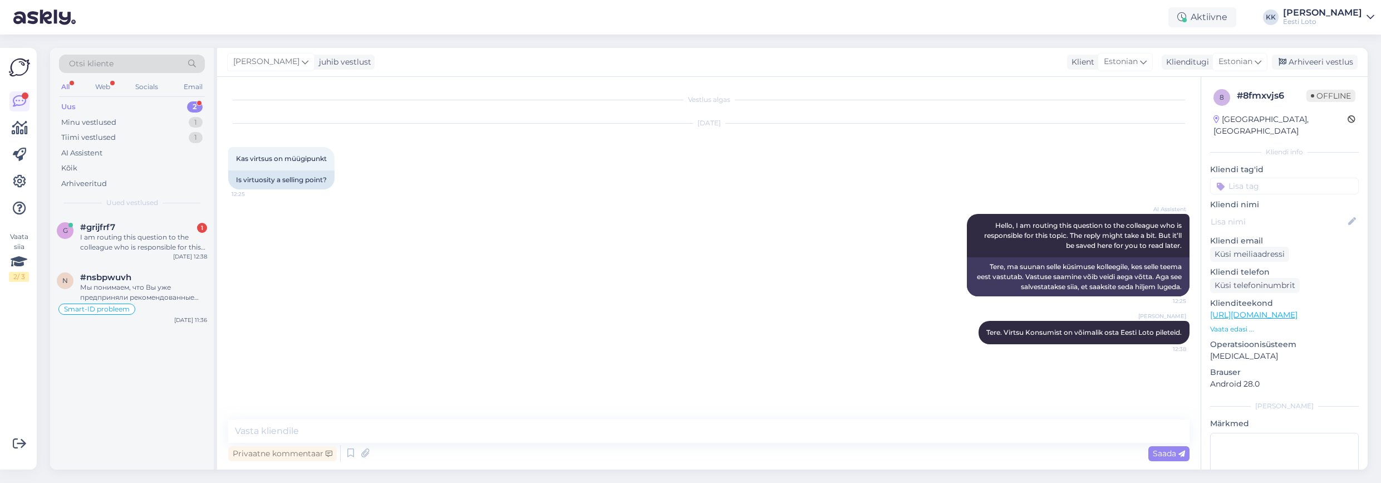
click at [1225, 178] on input at bounding box center [1284, 186] width 149 height 17
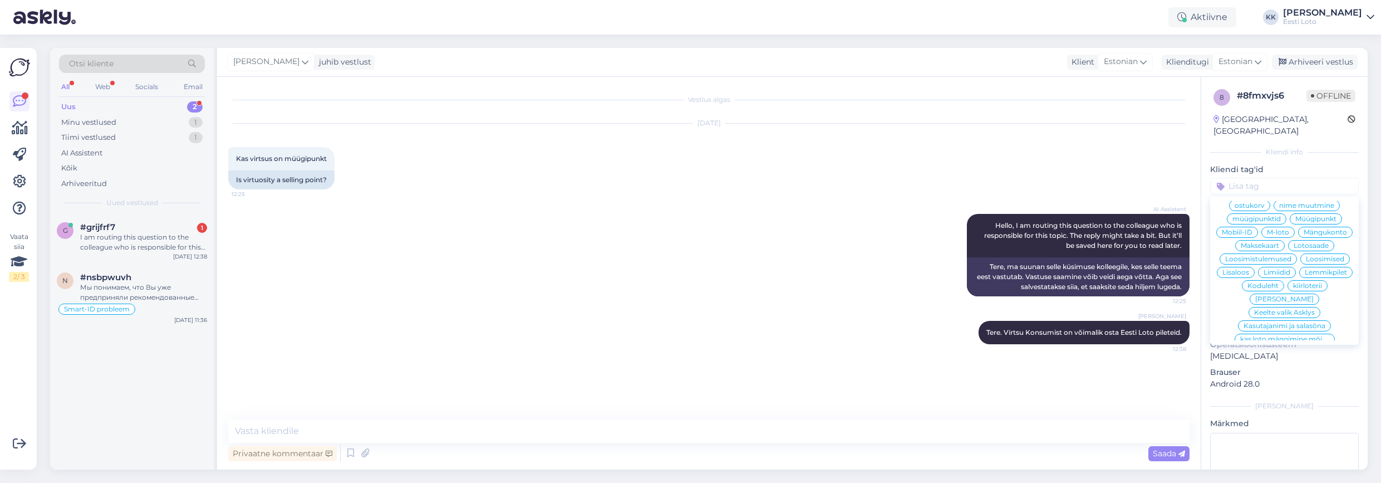
scroll to position [198, 0]
click at [1225, 216] on span "Müügipunkt" at bounding box center [1316, 219] width 41 height 7
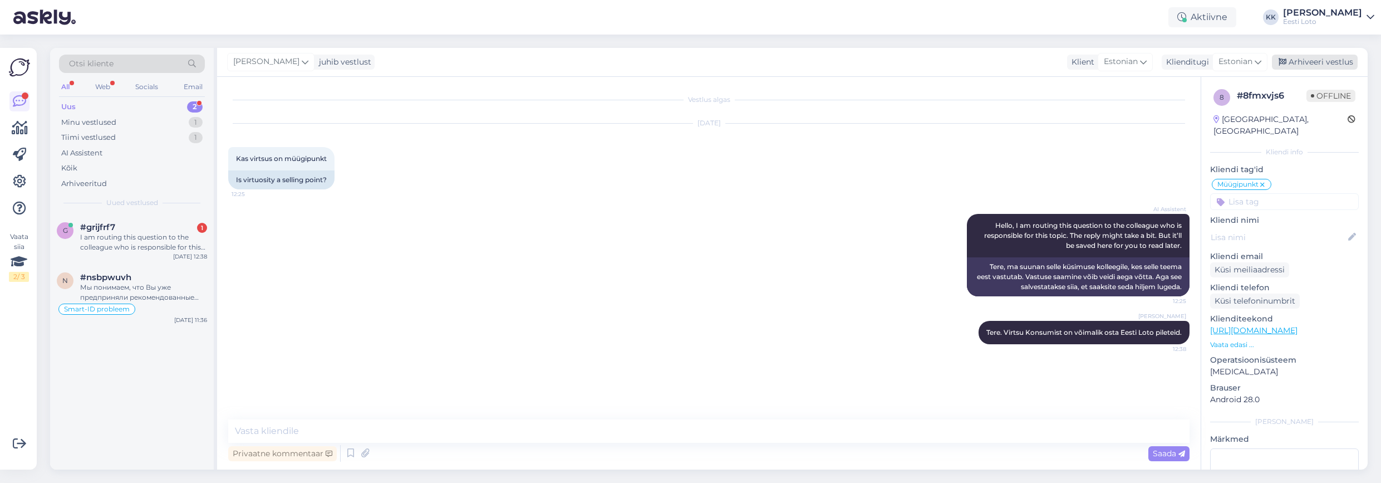
click at [1225, 63] on div "Arhiveeri vestlus" at bounding box center [1315, 62] width 86 height 15
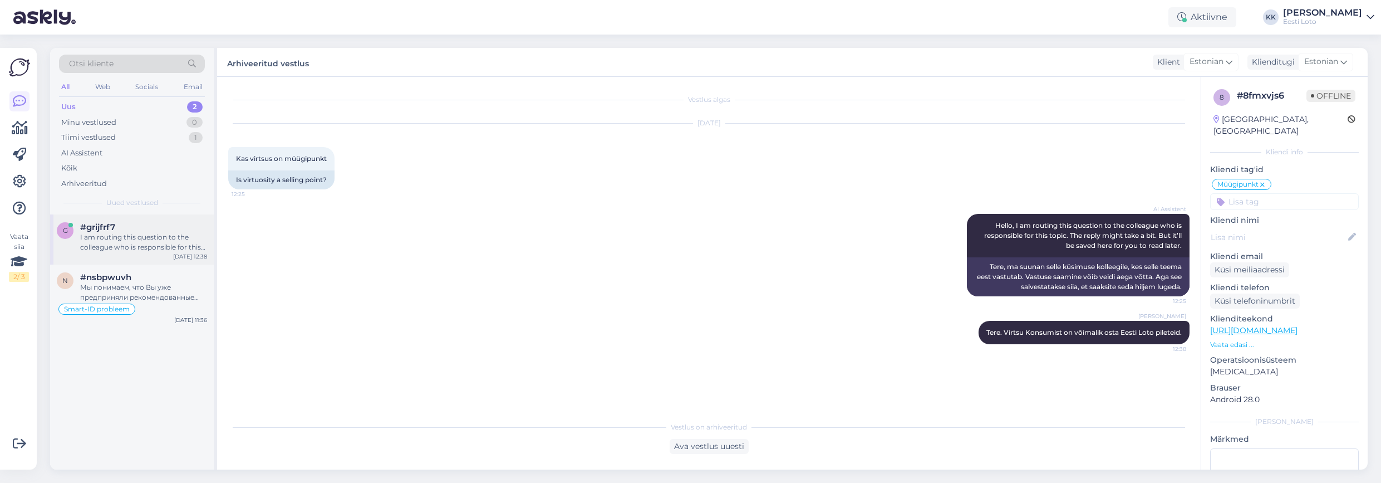
click at [107, 247] on div "I am routing this question to the colleague who is responsible for this topic. …" at bounding box center [143, 242] width 127 height 20
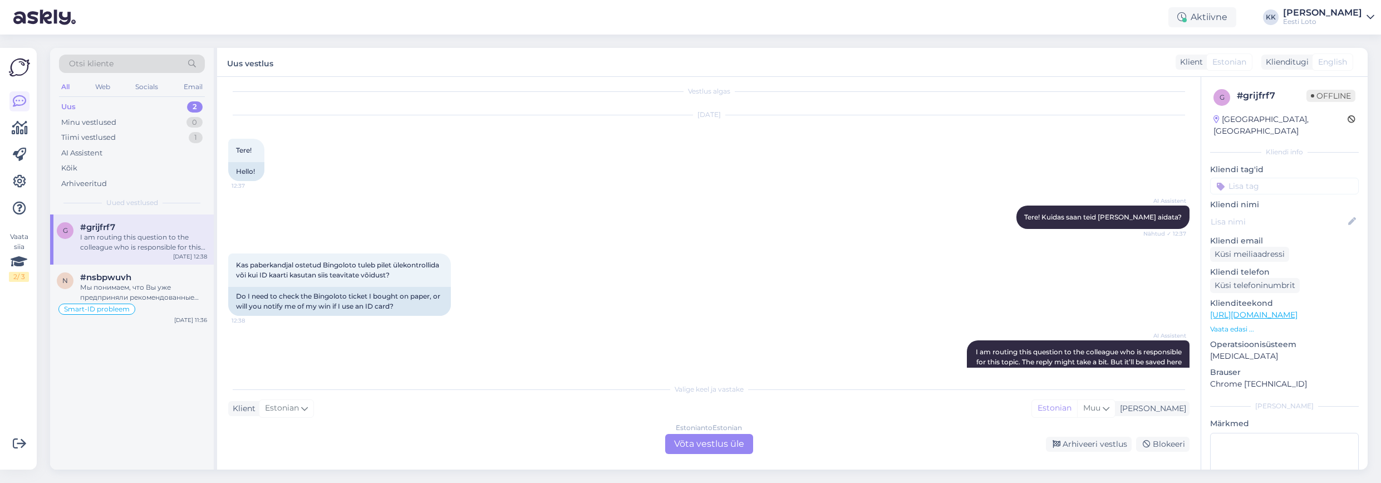
scroll to position [11, 0]
